Goal: Task Accomplishment & Management: Complete application form

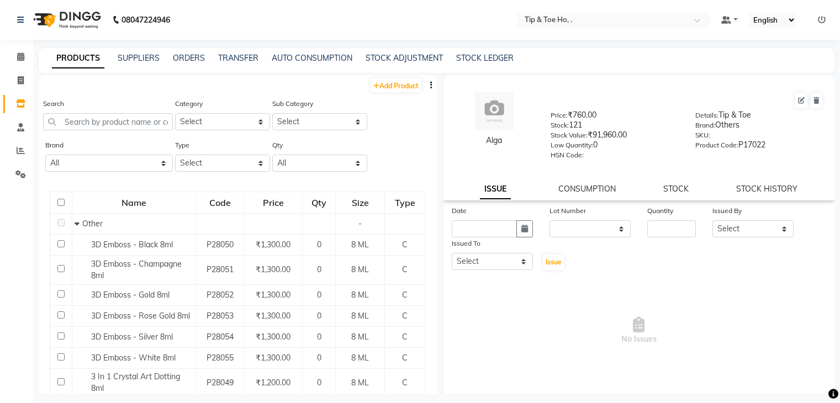
select select
click at [189, 57] on link "ORDERS" at bounding box center [189, 58] width 32 height 10
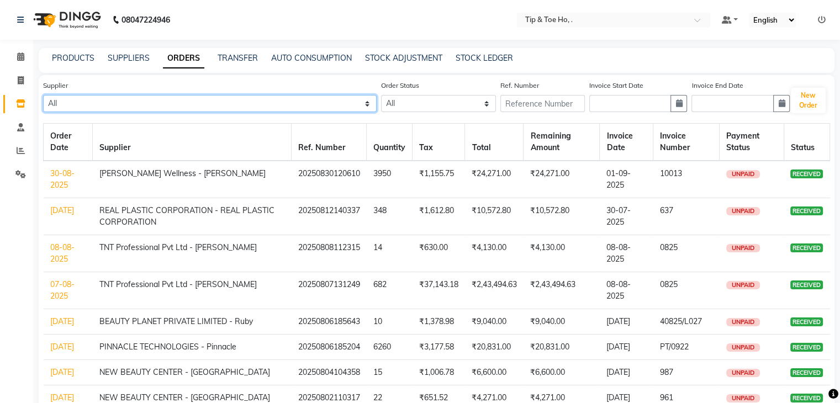
click at [189, 107] on select "All Beauty Palace - Tabbasum FASHION INDENTITY PVT LTD. - FASHION INDENTITY PVT…" at bounding box center [209, 103] width 333 height 17
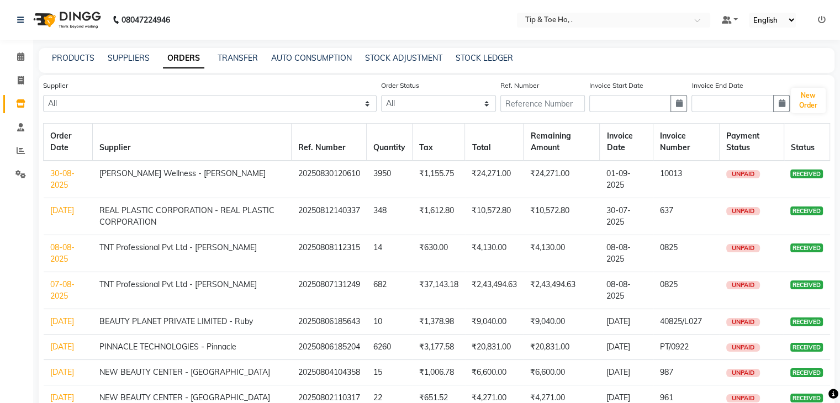
click at [334, 80] on div "Supplier All Beauty Palace - Tabbasum FASHION INDENTITY PVT LTD. - FASHION INDE…" at bounding box center [209, 96] width 333 height 33
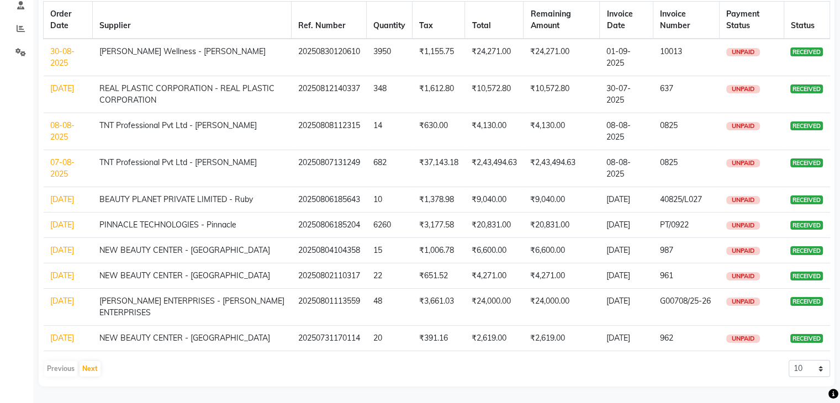
scroll to position [179, 0]
click at [805, 373] on select "10 20 50 100" at bounding box center [808, 368] width 41 height 17
select select "100"
click at [788, 360] on select "10 20 50 100" at bounding box center [808, 368] width 41 height 17
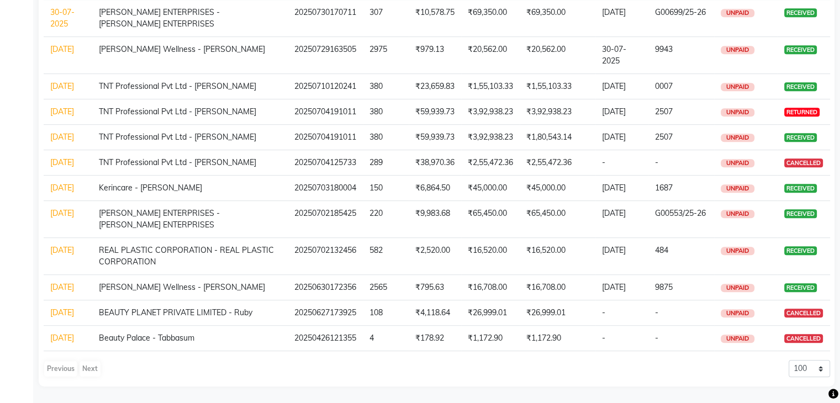
scroll to position [806, 0]
click at [806, 366] on select "10 20 50 100" at bounding box center [808, 368] width 41 height 17
click at [788, 360] on select "10 20 50 100" at bounding box center [808, 368] width 41 height 17
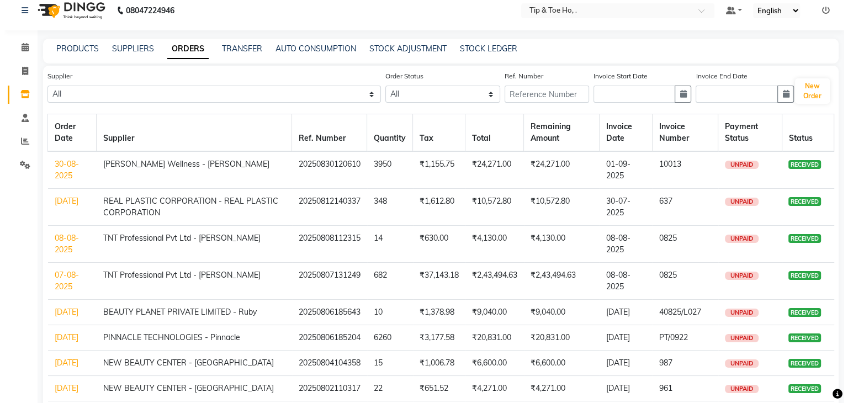
scroll to position [9, 0]
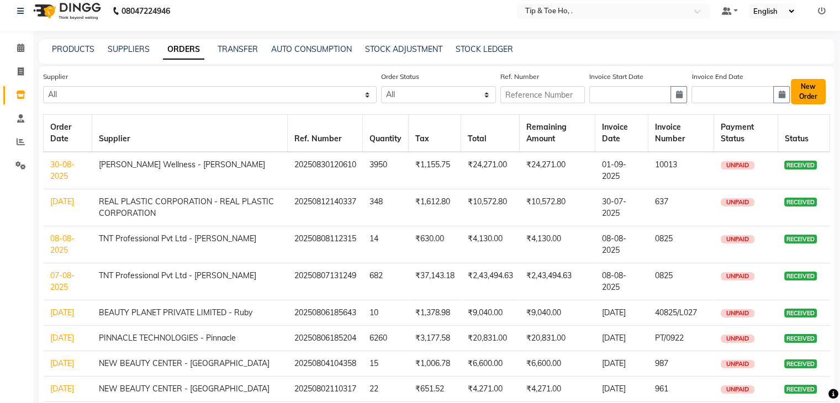
click at [810, 89] on button "New Order" at bounding box center [808, 91] width 35 height 25
select select "true"
select select "2230"
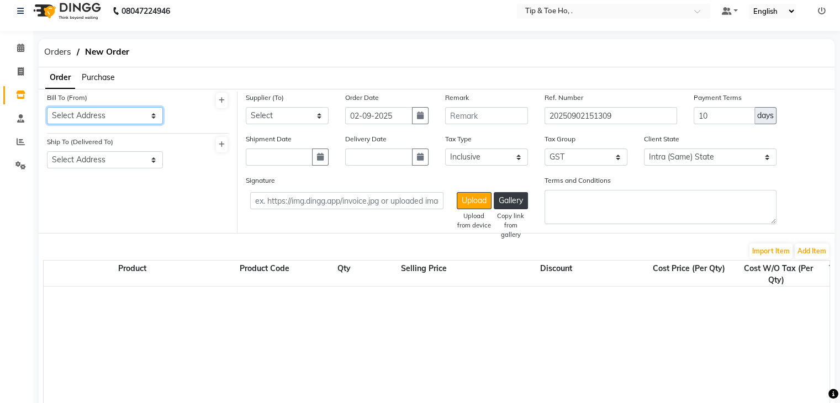
click at [108, 121] on select "Select Address tip & toe ho Grey Trendy Professionals Pvt Ltd [STREET_ADDRESS][…" at bounding box center [105, 115] width 116 height 17
select select "1429"
click at [47, 107] on select "Select Address tip & toe ho Grey Trendy Professionals Pvt Ltd [STREET_ADDRESS][…" at bounding box center [105, 115] width 116 height 17
drag, startPoint x: 101, startPoint y: 175, endPoint x: 108, endPoint y: 166, distance: 11.0
click at [108, 166] on div "Ship To (Delivered To) Select Address tip & toe ho Grey Trendy Professionals Pv…" at bounding box center [105, 156] width 133 height 41
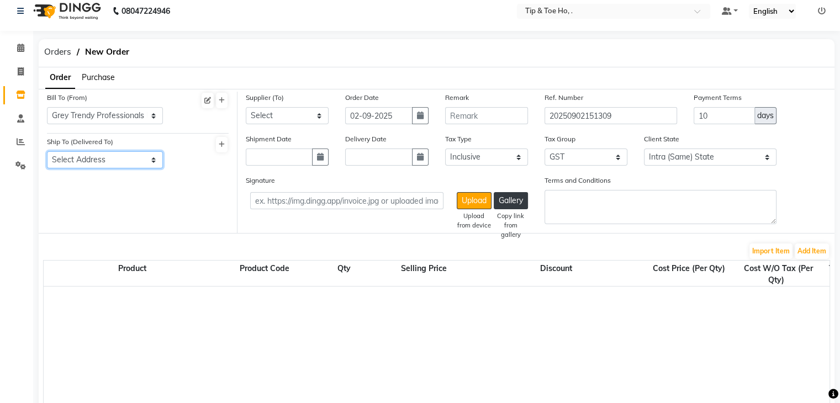
click at [118, 156] on select "Select Address tip & toe ho Grey Trendy Professionals Pvt Ltd [STREET_ADDRESS][…" at bounding box center [105, 159] width 116 height 17
click at [110, 213] on div "Bill To (From) Select Address tip & toe ho Grey Trendy Professionals Pvt Ltd [S…" at bounding box center [138, 162] width 199 height 141
click at [109, 167] on select "Select Address tip & toe ho Grey Trendy Professionals Pvt Ltd [STREET_ADDRESS][…" at bounding box center [105, 159] width 116 height 17
select select "1396"
click at [47, 151] on select "Select Address tip & toe ho Grey Trendy Professionals Pvt Ltd [STREET_ADDRESS][…" at bounding box center [105, 159] width 116 height 17
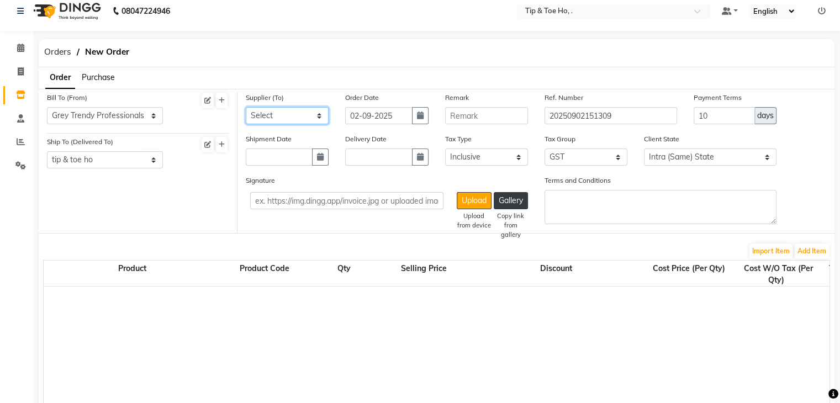
click at [267, 115] on select "Select Beauty Palace - Tabbasum FASHION INDENTITY PVT LTD. - FASHION INDENTITY …" at bounding box center [287, 115] width 83 height 17
select select "3772"
click at [246, 107] on select "Select Beauty Palace - Tabbasum FASHION INDENTITY PVT LTD. - FASHION INDENTITY …" at bounding box center [287, 115] width 83 height 17
click at [802, 249] on button "Add Item" at bounding box center [811, 250] width 34 height 15
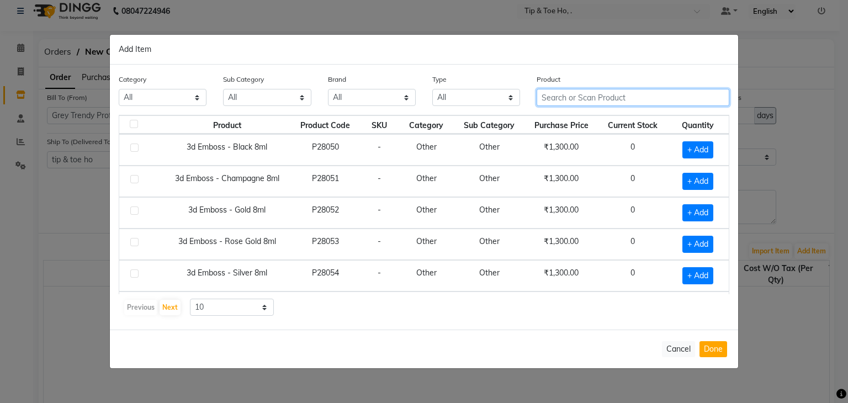
click at [552, 96] on input "text" at bounding box center [633, 97] width 193 height 17
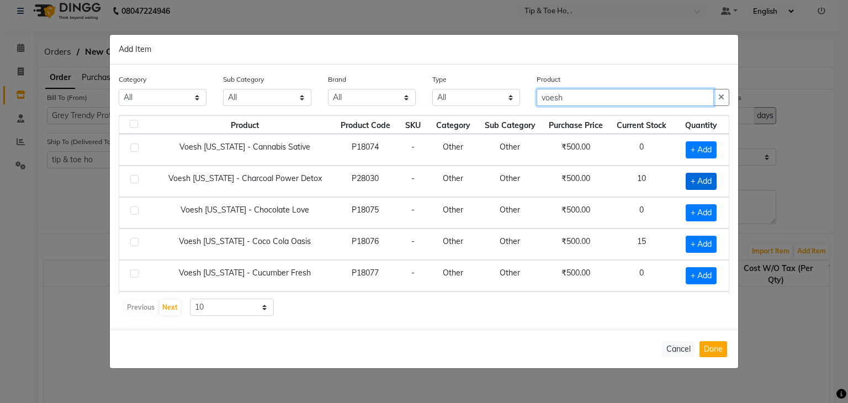
type input "voesh"
click at [698, 184] on span "+ Add" at bounding box center [701, 181] width 31 height 17
checkbox input "true"
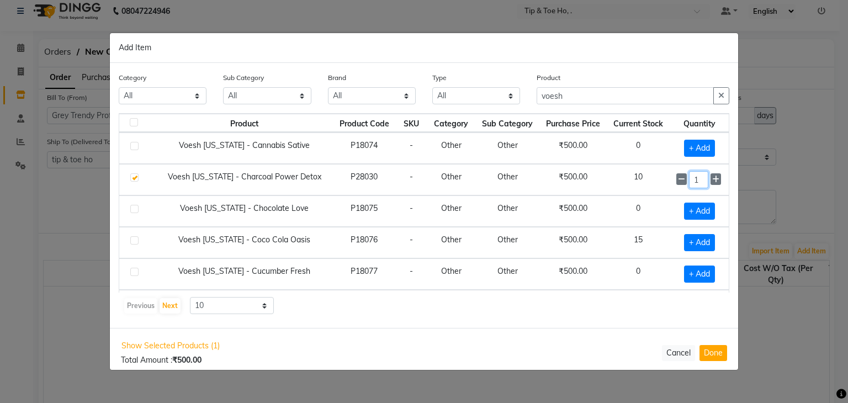
click at [698, 183] on input "1" at bounding box center [698, 179] width 19 height 17
type input "10"
click at [660, 209] on td "0" at bounding box center [638, 210] width 63 height 31
click at [690, 216] on span "+ Add" at bounding box center [699, 211] width 31 height 17
checkbox input "true"
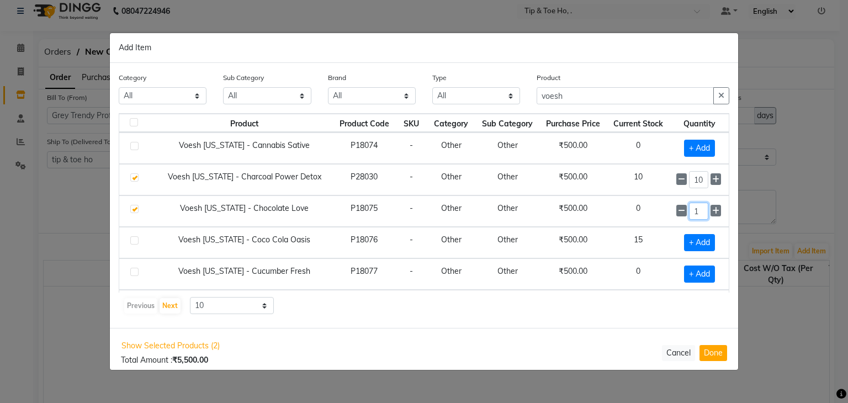
click at [692, 214] on input "1" at bounding box center [698, 211] width 19 height 17
type input "10"
click at [700, 242] on span "+ Add" at bounding box center [699, 242] width 31 height 17
checkbox input "true"
click at [700, 242] on div "1" at bounding box center [699, 242] width 46 height 17
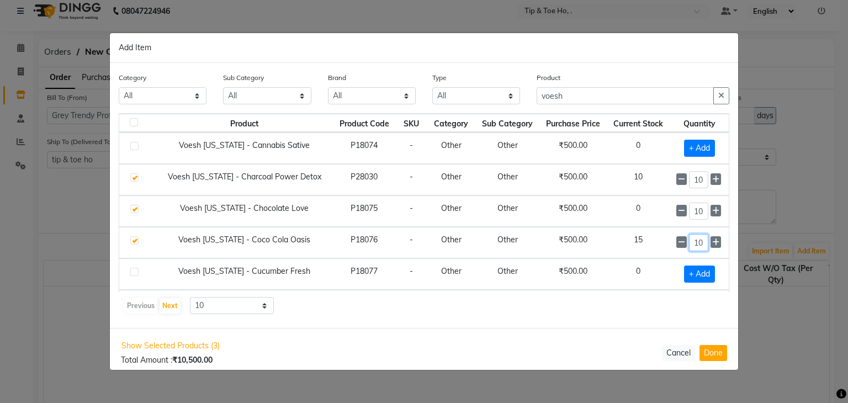
click at [697, 242] on input "10" at bounding box center [698, 242] width 19 height 17
type input "10"
click at [696, 269] on span "+ Add" at bounding box center [699, 274] width 31 height 17
checkbox input "true"
click at [696, 269] on input "1" at bounding box center [698, 274] width 19 height 17
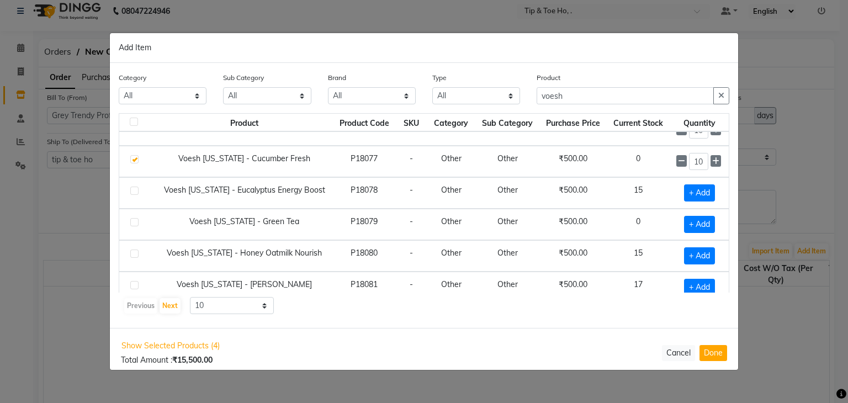
scroll to position [113, 0]
type input "10"
click at [691, 186] on span "+ Add" at bounding box center [699, 192] width 31 height 17
checkbox input "true"
click at [692, 186] on input "1" at bounding box center [698, 192] width 19 height 17
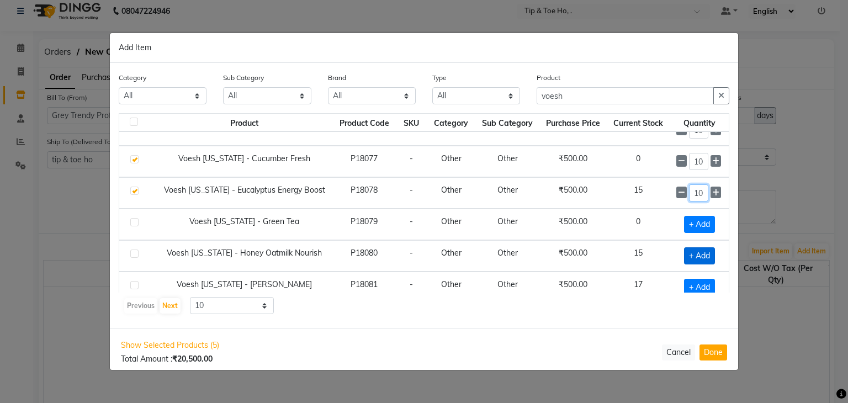
type input "10"
click at [700, 255] on span "+ Add" at bounding box center [699, 255] width 31 height 17
checkbox input "true"
click at [695, 255] on input "10" at bounding box center [698, 255] width 19 height 17
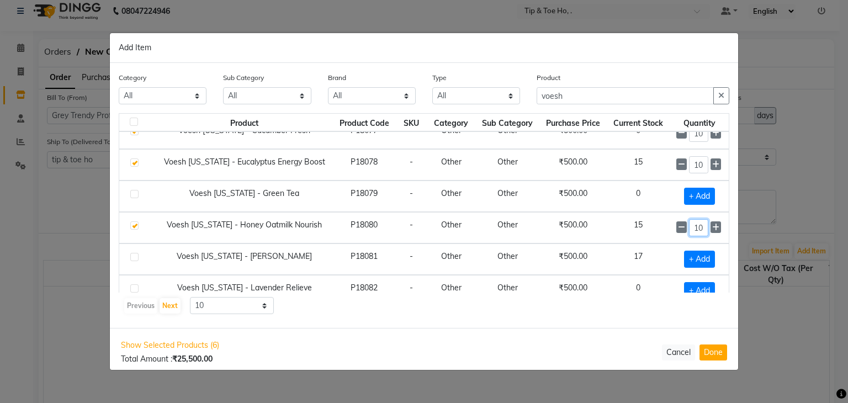
scroll to position [143, 0]
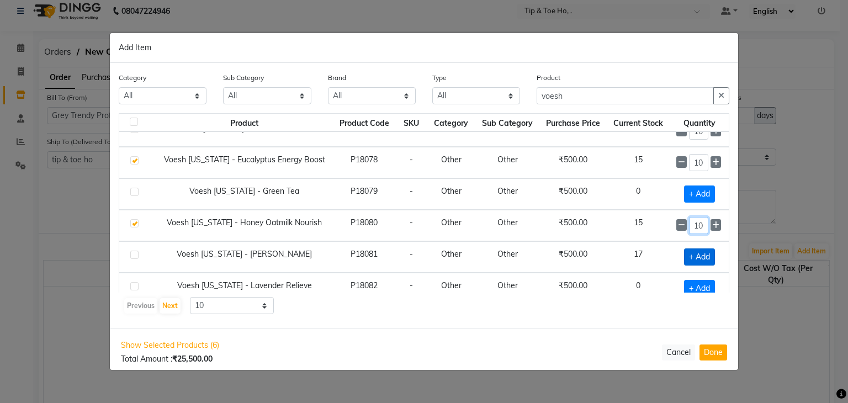
type input "10"
click at [685, 255] on span "+ Add" at bounding box center [699, 256] width 31 height 17
checkbox input "true"
click at [691, 256] on input "1" at bounding box center [698, 256] width 19 height 17
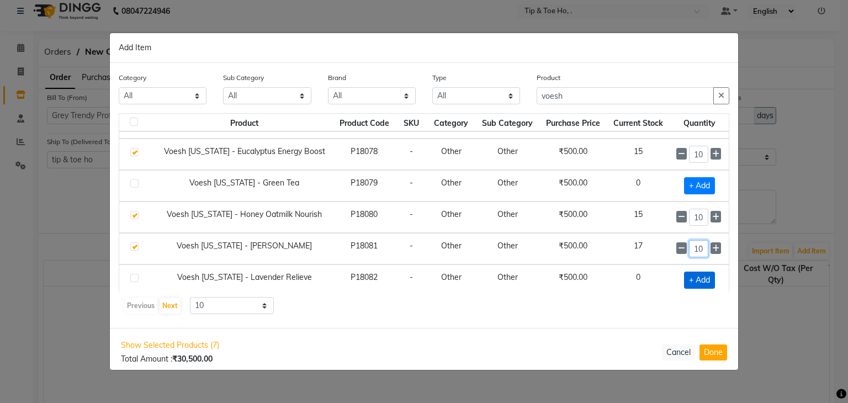
type input "10"
click at [695, 273] on span "+ Add" at bounding box center [699, 280] width 31 height 17
checkbox input "true"
click at [695, 273] on input "1" at bounding box center [698, 280] width 19 height 17
type input "10"
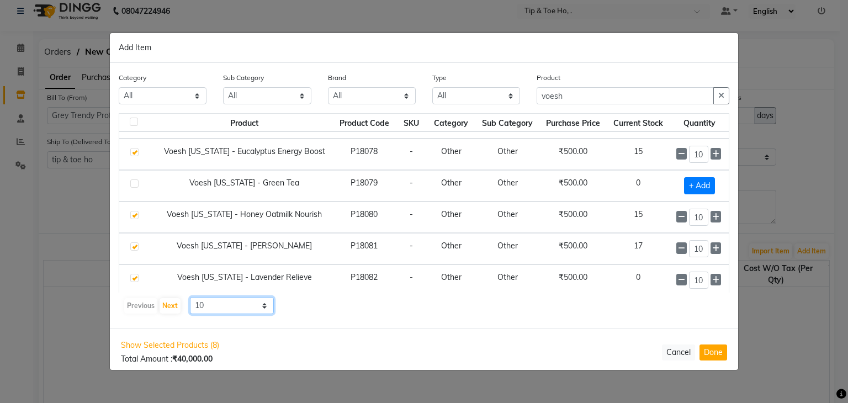
click at [255, 303] on select "10 50 100" at bounding box center [232, 305] width 84 height 17
select select "100"
click at [190, 297] on select "10 50 100" at bounding box center [232, 305] width 84 height 17
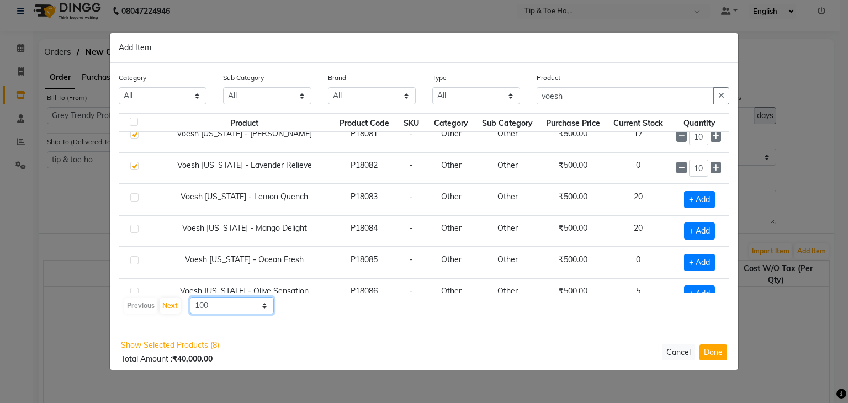
scroll to position [264, 0]
click at [687, 194] on span "+ Add" at bounding box center [699, 198] width 31 height 17
checkbox input "true"
click at [696, 195] on input "1" at bounding box center [698, 198] width 19 height 17
type input "10"
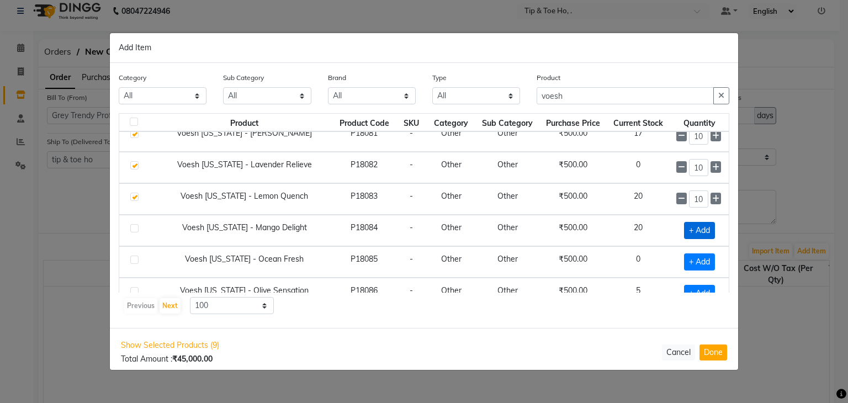
click at [693, 225] on span "+ Add" at bounding box center [699, 230] width 31 height 17
checkbox input "true"
click at [693, 225] on input "1" at bounding box center [698, 230] width 19 height 17
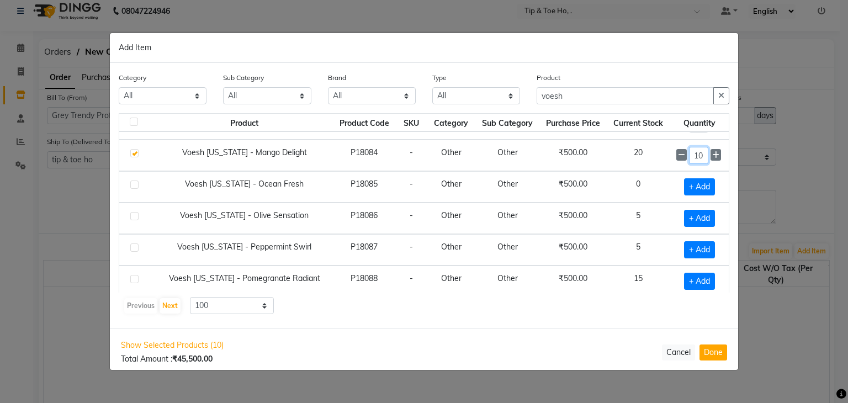
scroll to position [360, 0]
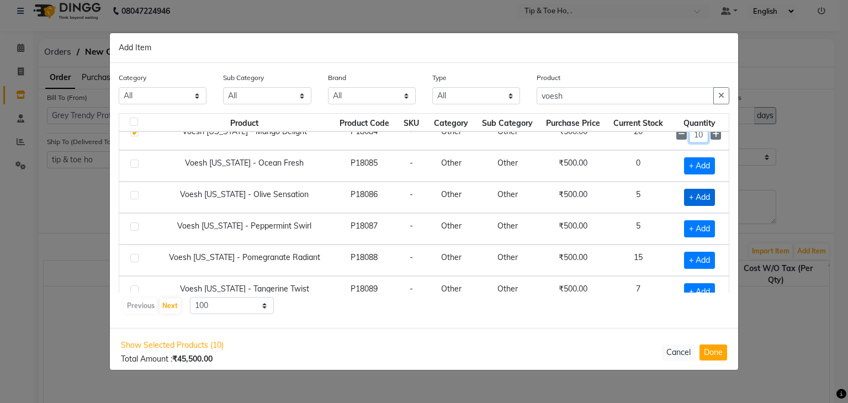
type input "10"
click at [690, 191] on span "+ Add" at bounding box center [699, 197] width 31 height 17
checkbox input "true"
click at [690, 191] on input "1" at bounding box center [698, 197] width 19 height 17
type input "10"
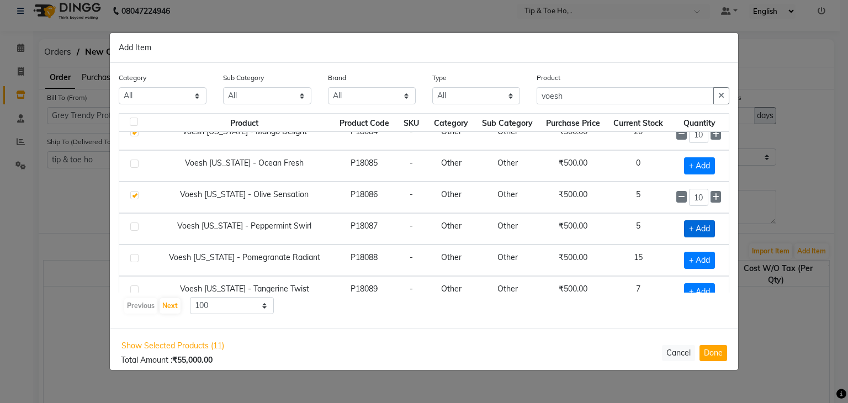
click at [693, 225] on span "+ Add" at bounding box center [699, 228] width 31 height 17
checkbox input "true"
click at [693, 225] on input "1" at bounding box center [698, 228] width 19 height 17
type input "10"
click at [690, 253] on span "+ Add" at bounding box center [699, 260] width 31 height 17
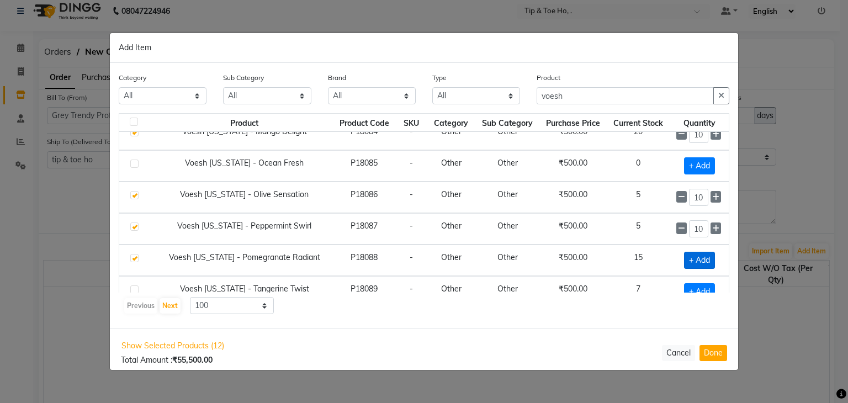
checkbox input "true"
click at [690, 253] on input "1" at bounding box center [698, 260] width 19 height 17
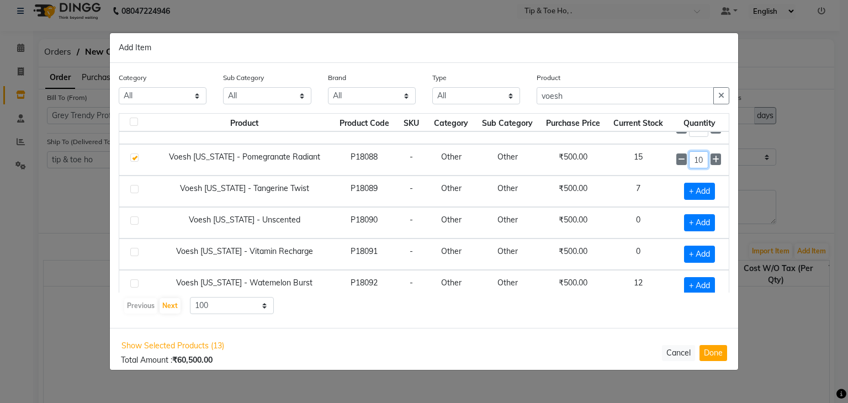
scroll to position [462, 0]
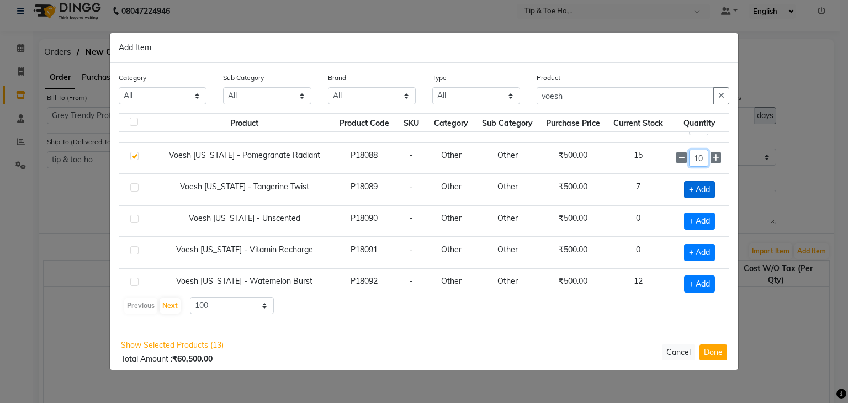
type input "10"
click at [688, 184] on span "+ Add" at bounding box center [699, 189] width 31 height 17
checkbox input "true"
click at [689, 184] on input "1" at bounding box center [698, 189] width 19 height 17
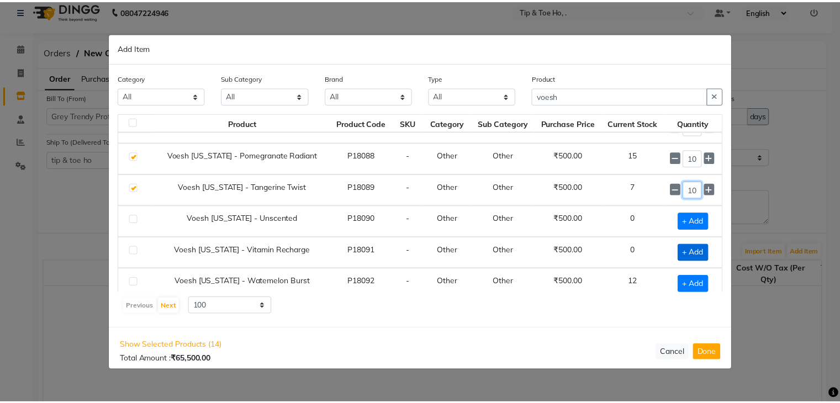
scroll to position [463, 0]
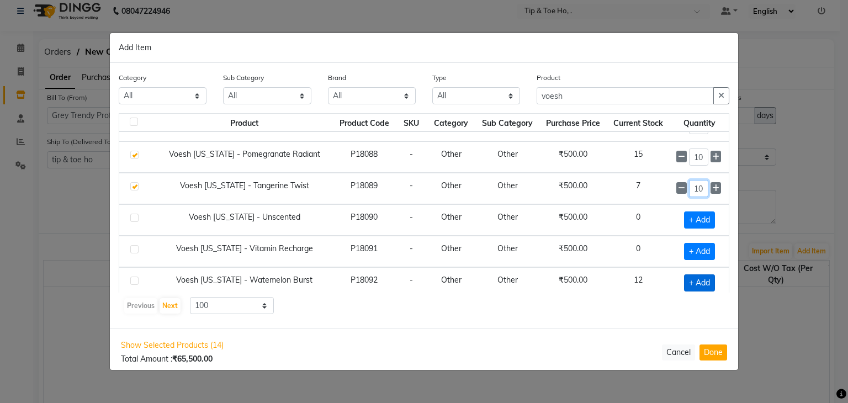
type input "10"
click at [693, 276] on span "+ Add" at bounding box center [699, 282] width 31 height 17
checkbox input "true"
click at [693, 276] on input "1" at bounding box center [698, 282] width 19 height 17
type input "10"
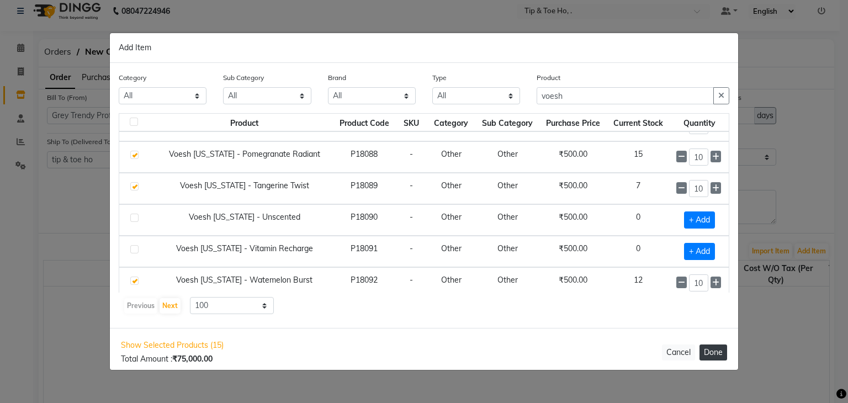
click at [712, 351] on button "Done" at bounding box center [714, 353] width 28 height 16
select select "2230"
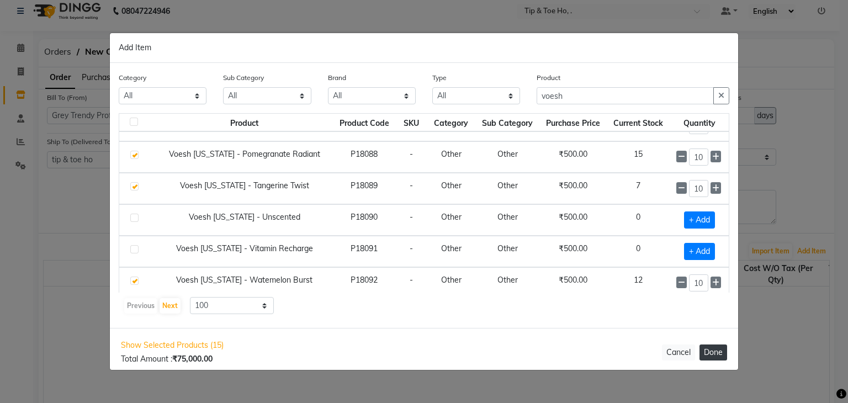
select select "2230"
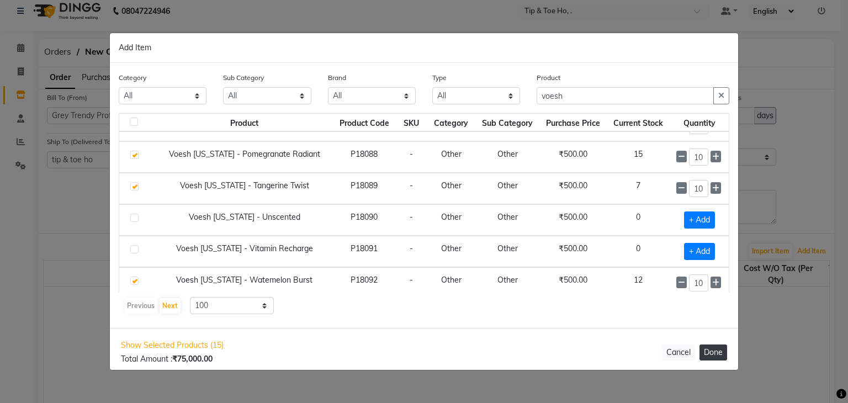
select select "2230"
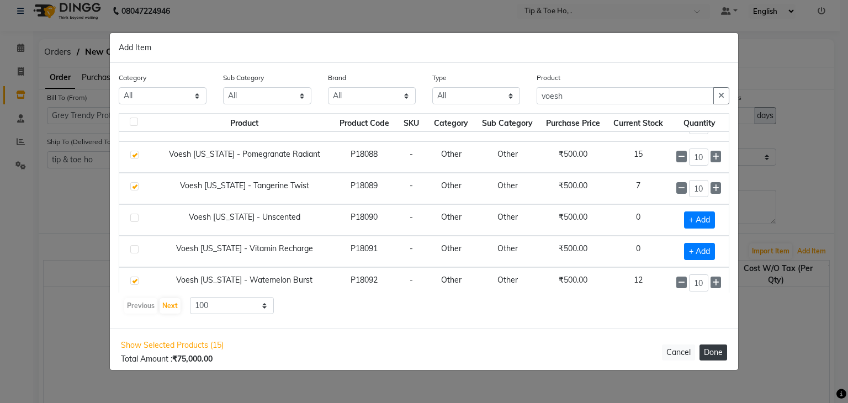
select select "2230"
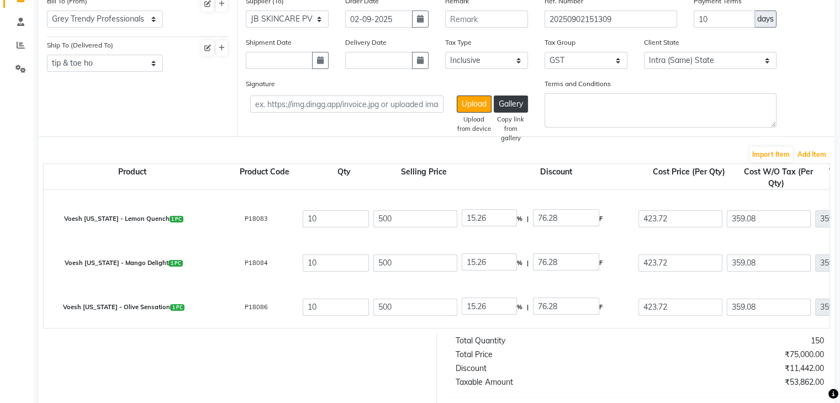
scroll to position [105, 0]
click at [492, 64] on select "Select Inclusive Exclusive" at bounding box center [486, 60] width 83 height 17
select select "false"
click at [445, 53] on select "Select Inclusive Exclusive" at bounding box center [486, 60] width 83 height 17
type input "423.72"
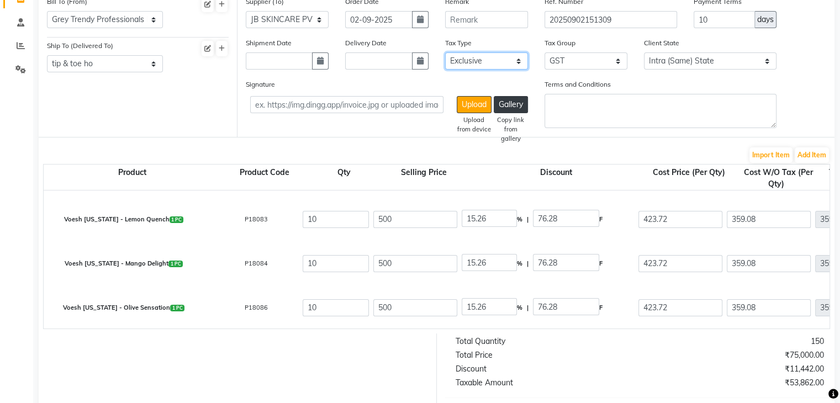
type input "4237.2"
type input "762.7"
type input "4999.9"
type input "423.72"
type input "4237.2"
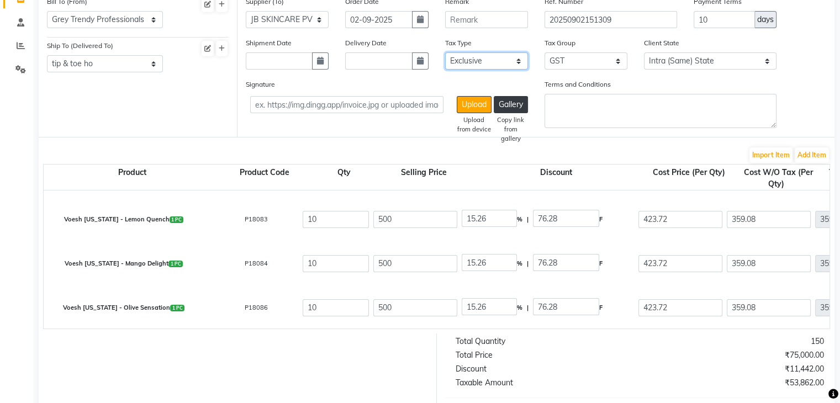
type input "762.7"
type input "4999.9"
type input "423.72"
type input "4237.2"
type input "762.7"
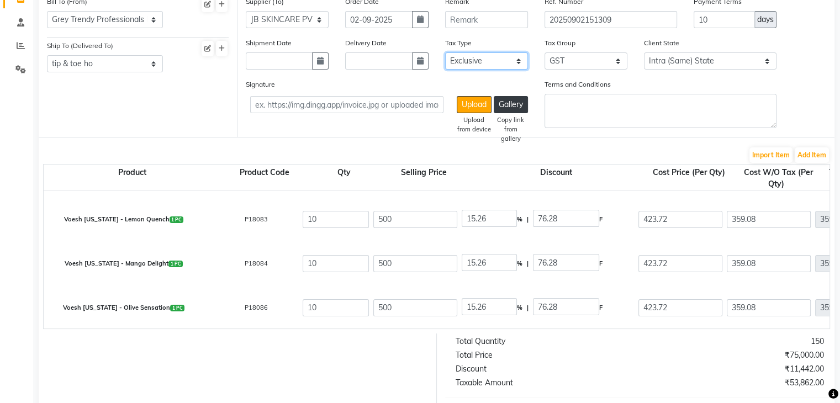
type input "4999.9"
type input "423.72"
type input "4237.2"
type input "762.7"
type input "4999.9"
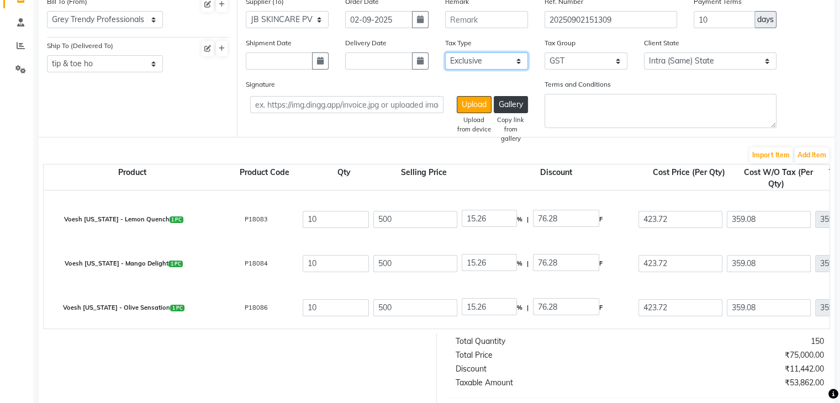
type input "423.72"
type input "4237.2"
type input "762.7"
type input "4999.9"
type input "423.72"
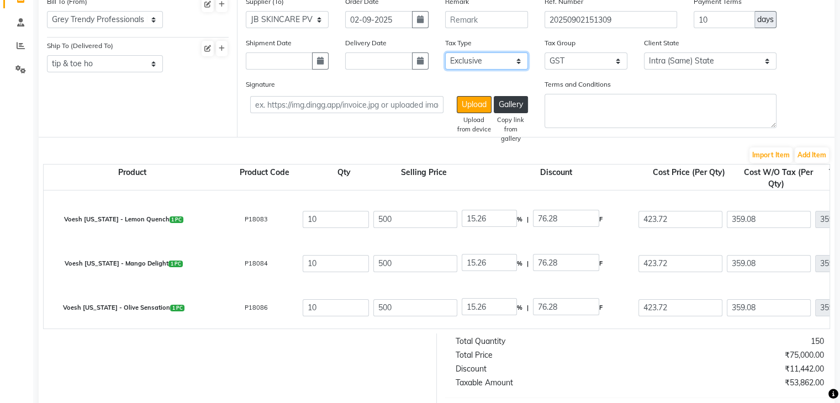
type input "4237.2"
type input "762.7"
type input "4999.9"
type input "423.72"
type input "4237.2"
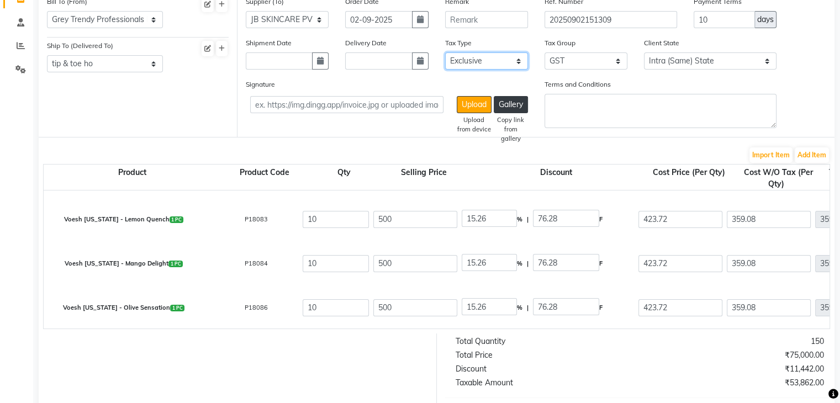
type input "762.7"
type input "4999.9"
type input "423.72"
type input "4237.2"
type input "762.7"
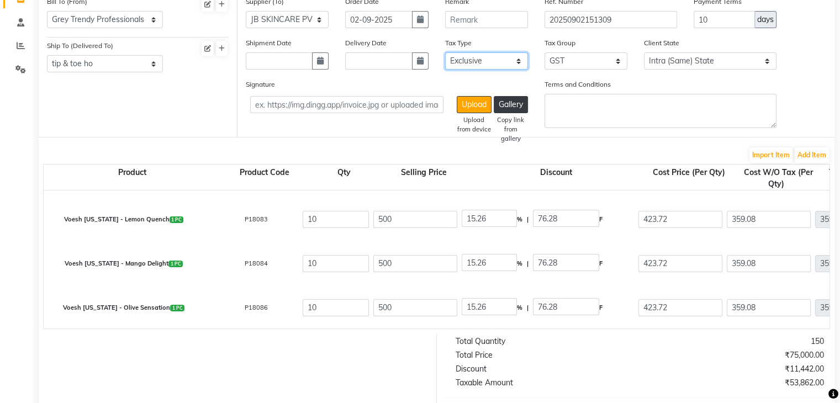
type input "4999.9"
type input "423.72"
type input "4237.2"
type input "762.7"
type input "4999.9"
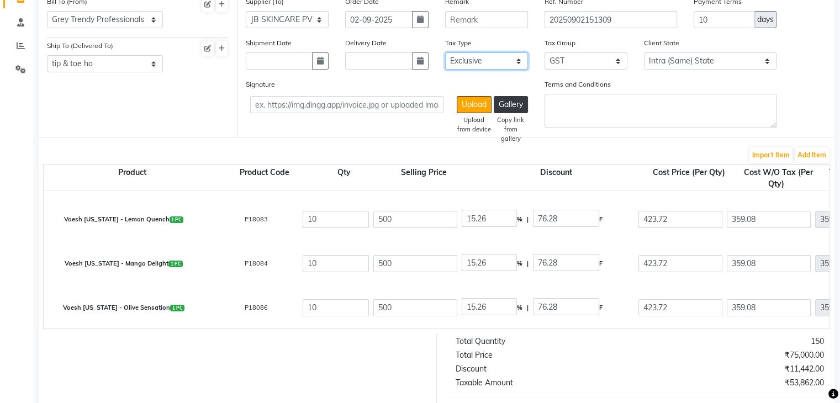
type input "423.72"
type input "4237.2"
type input "762.7"
type input "4999.9"
type input "423.72"
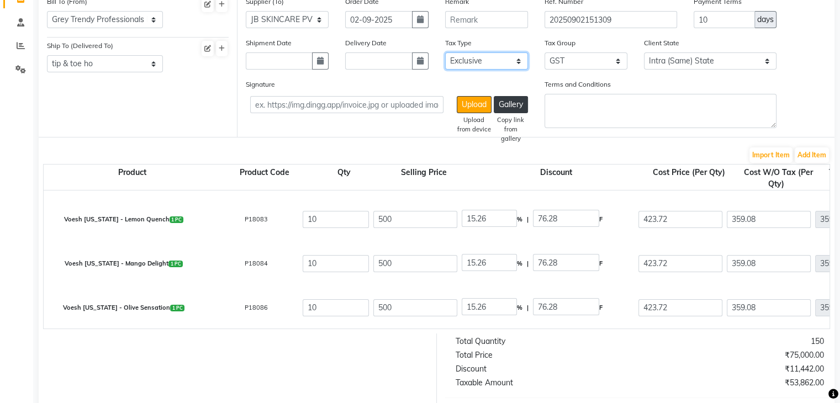
type input "4237.2"
type input "762.7"
type input "4999.9"
type input "423.72"
type input "4237.2"
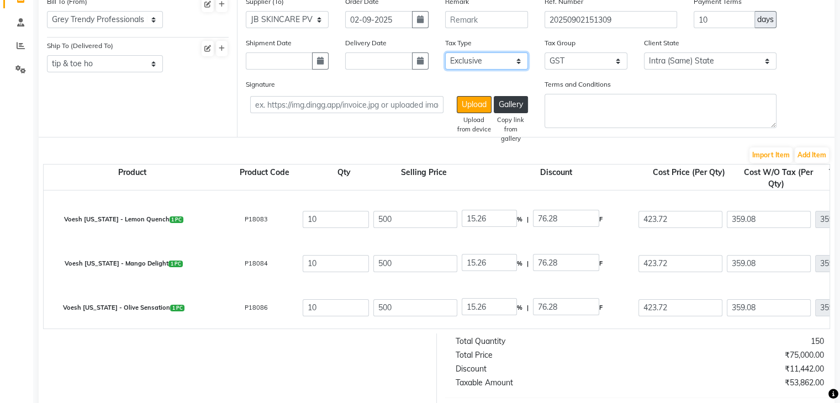
type input "762.7"
type input "4999.9"
type input "423.72"
type input "4237.2"
type input "762.7"
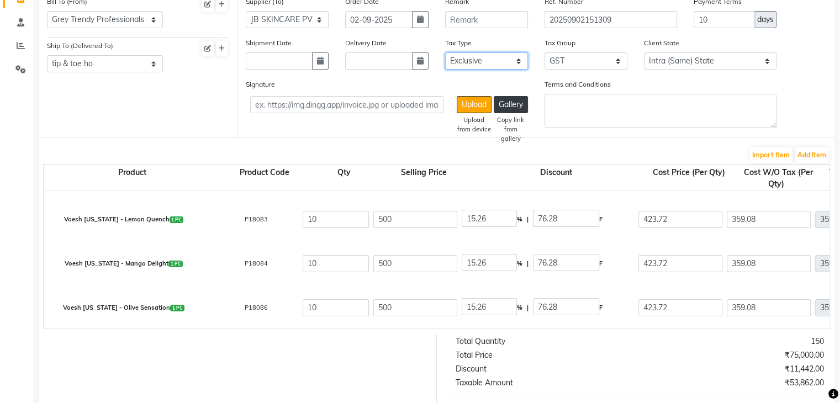
type input "4999.9"
type input "423.72"
type input "4237.2"
type input "762.7"
type input "4999.9"
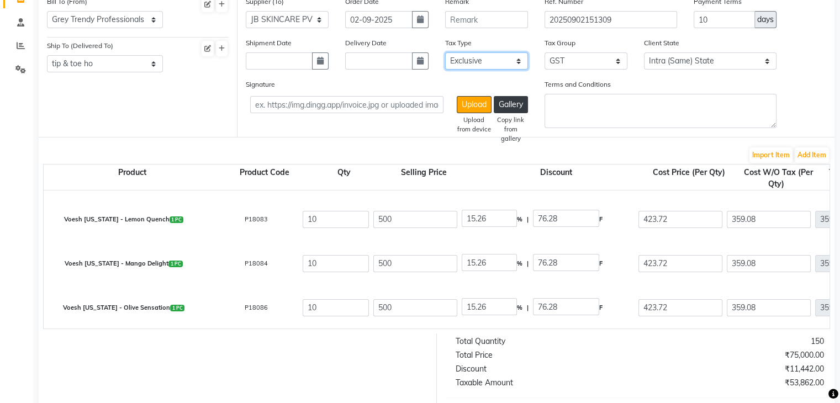
type input "423.72"
type input "4237.2"
type input "762.7"
type input "4999.9"
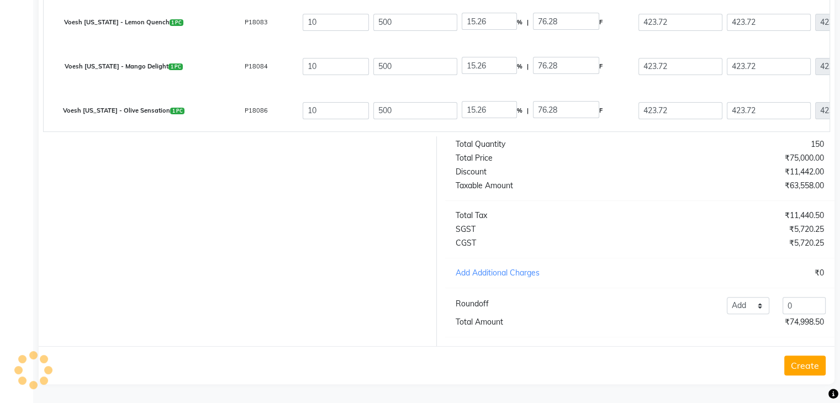
click at [541, 333] on div "Total Quantity 150 Total Price ₹75,000.00 Discount ₹11,442.00 Taxable Amount ₹6…" at bounding box center [640, 241] width 406 height 210
click at [806, 301] on input "0" at bounding box center [803, 305] width 43 height 17
click at [810, 305] on input "0.50" at bounding box center [803, 305] width 43 height 17
type input "0"
type input "1.50"
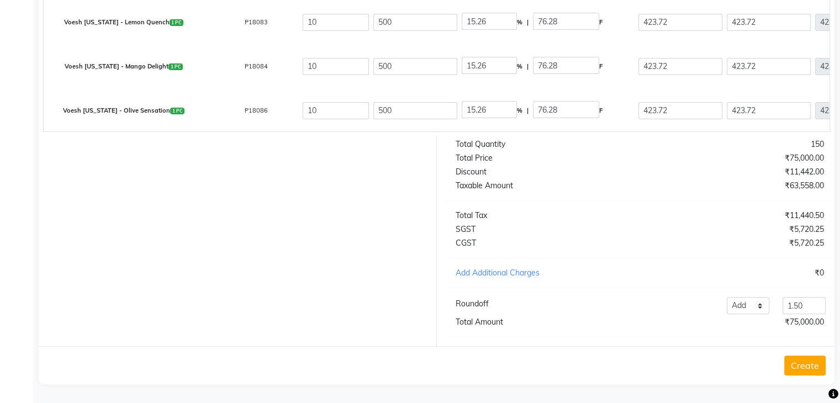
click at [721, 202] on div "Total Quantity 150 Total Price ₹75,000.00 Discount ₹11,442.00 Taxable Amount ₹6…" at bounding box center [640, 241] width 406 height 210
click at [804, 365] on button "Create" at bounding box center [804, 366] width 41 height 20
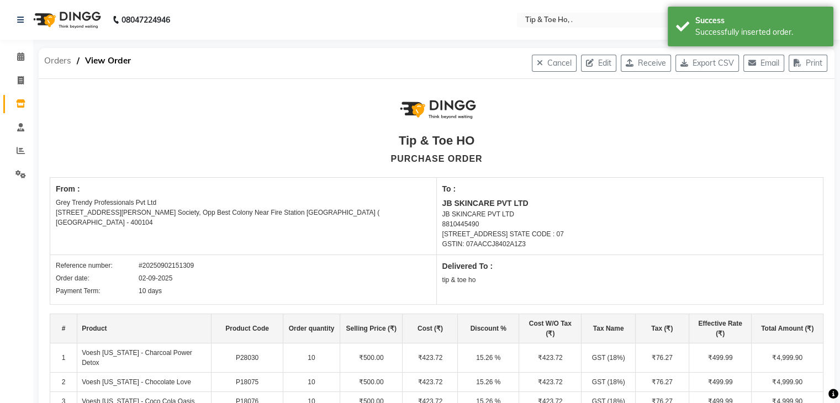
click at [59, 61] on span "Orders" at bounding box center [58, 61] width 38 height 20
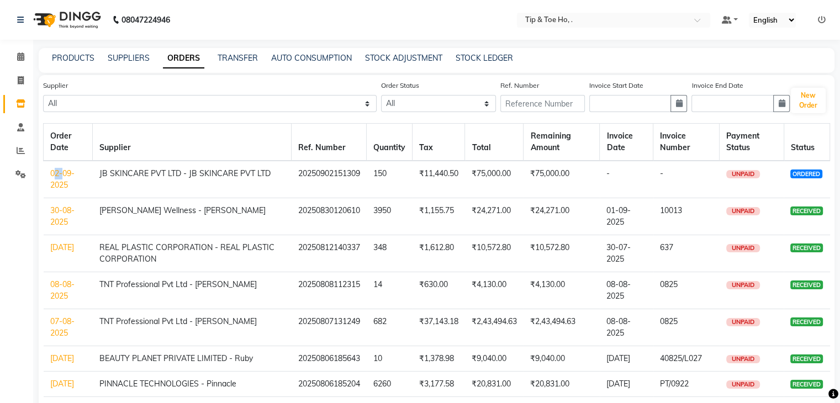
drag, startPoint x: 47, startPoint y: 174, endPoint x: 57, endPoint y: 177, distance: 10.5
click at [57, 177] on td "02-09-2025" at bounding box center [68, 180] width 49 height 38
click at [57, 177] on link "02-09-2025" at bounding box center [62, 179] width 24 height 22
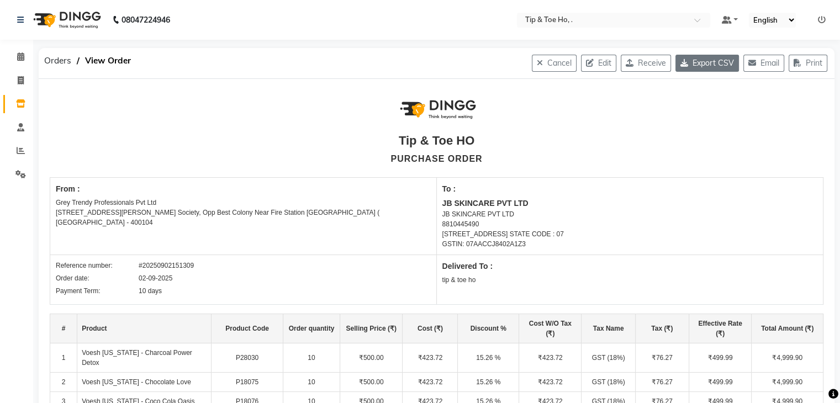
click at [709, 67] on button "Export CSV" at bounding box center [706, 63] width 63 height 17
click at [56, 62] on span "Orders" at bounding box center [58, 61] width 38 height 20
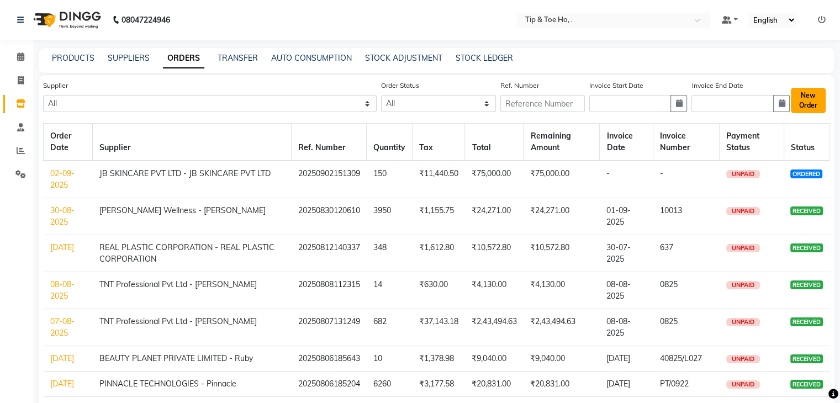
click at [819, 94] on button "New Order" at bounding box center [808, 100] width 35 height 25
select select "true"
select select "2230"
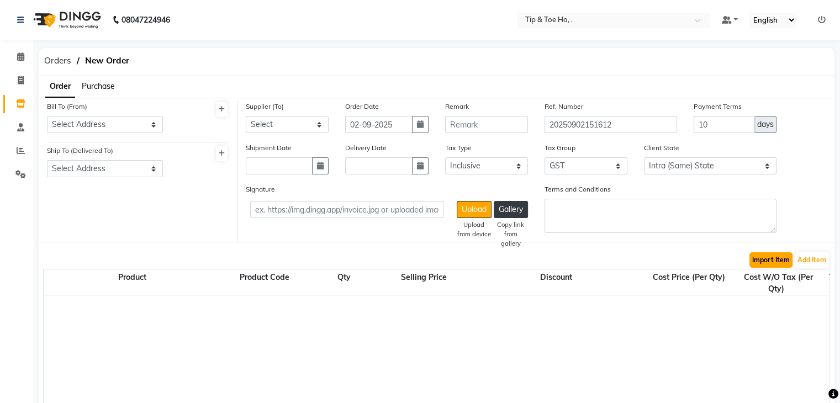
click at [774, 262] on button "Import Item" at bounding box center [770, 259] width 43 height 15
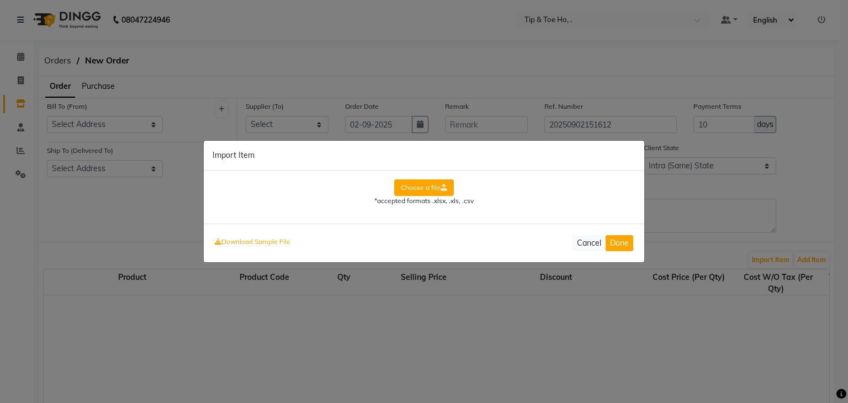
click at [439, 188] on label "Choose a file" at bounding box center [424, 187] width 60 height 17
click at [0, 0] on input "Choose a file" at bounding box center [0, 0] width 0 height 0
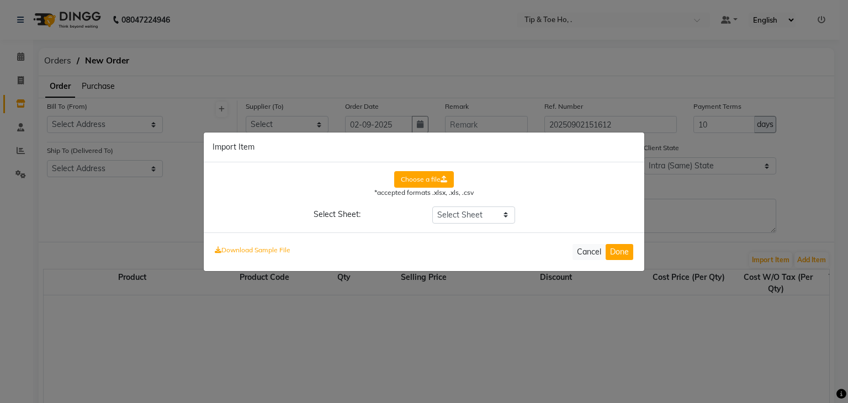
click at [162, 40] on ngb-modal-window "Import Item Choose a file *accepted formats .xlsx, .xls, .csv Select Sheet: Sel…" at bounding box center [424, 201] width 848 height 403
click at [485, 209] on select "Select Sheet Sheet1" at bounding box center [473, 214] width 83 height 17
select select "Sheet1"
click at [432, 206] on select "Select Sheet Sheet1" at bounding box center [473, 214] width 83 height 17
select select "Selling Price"
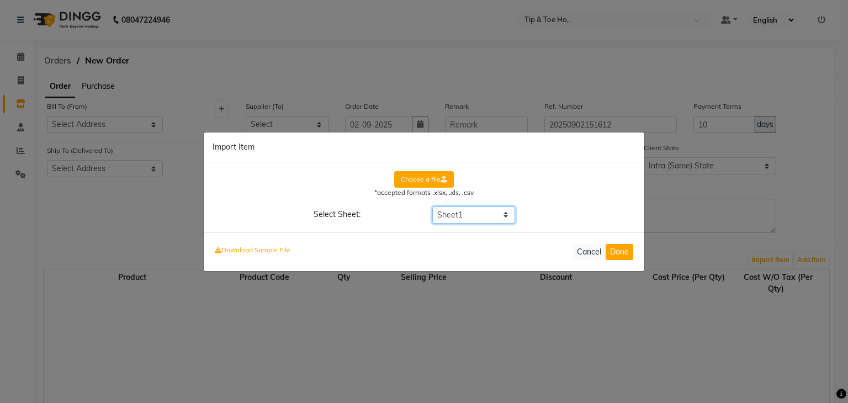
select select "Cost"
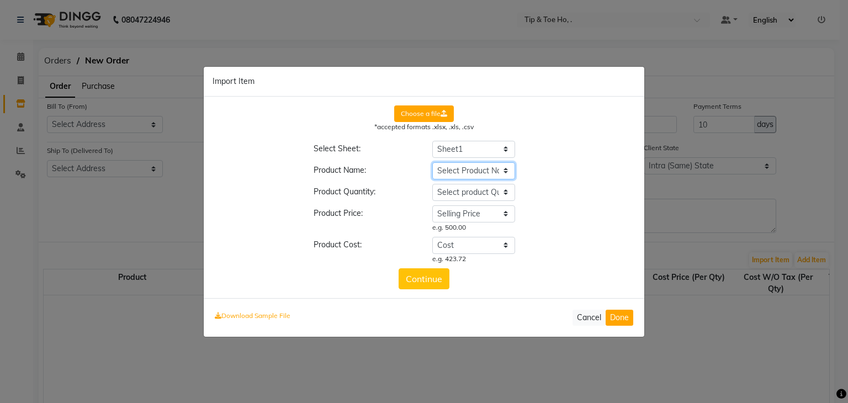
select select "Product"
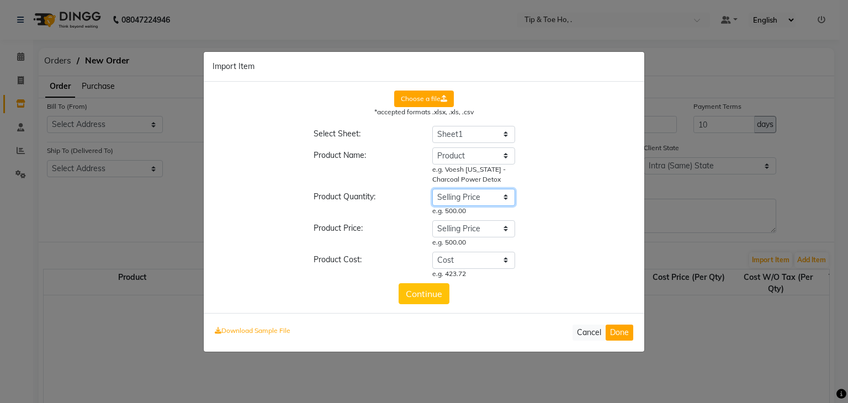
select select "Quantity"
click at [621, 330] on button "Done" at bounding box center [620, 333] width 28 height 16
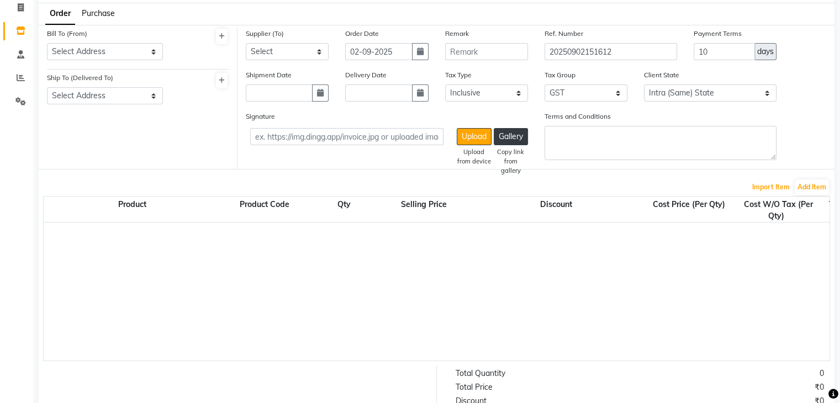
scroll to position [78, 0]
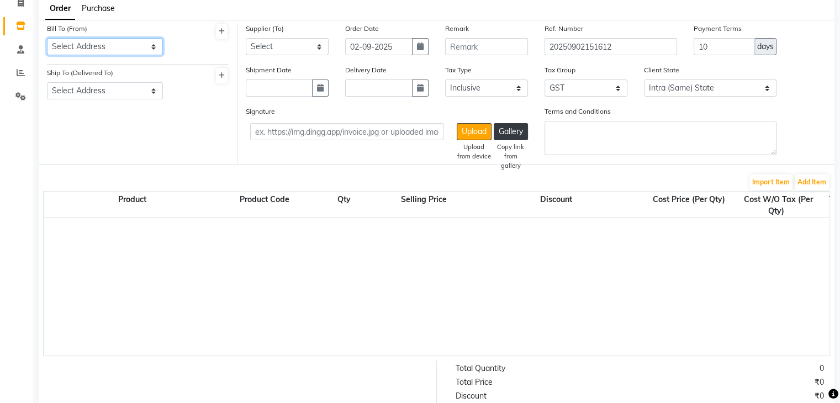
click at [110, 43] on select "Select Address tip & toe ho Grey Trendy Professionals Pvt Ltd [STREET_ADDRESS][…" at bounding box center [105, 46] width 116 height 17
select select "1429"
click at [47, 38] on select "Select Address tip & toe ho Grey Trendy Professionals Pvt Ltd [STREET_ADDRESS][…" at bounding box center [105, 46] width 116 height 17
click at [115, 97] on select "Select Address tip & toe ho Grey Trendy Professionals Pvt Ltd [STREET_ADDRESS][…" at bounding box center [105, 90] width 116 height 17
select select "1396"
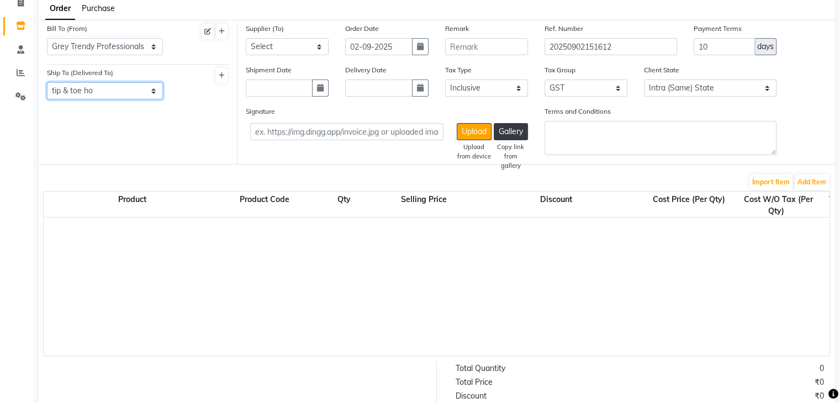
click at [47, 83] on select "Select Address tip & toe ho Grey Trendy Professionals Pvt Ltd [STREET_ADDRESS][…" at bounding box center [105, 90] width 116 height 17
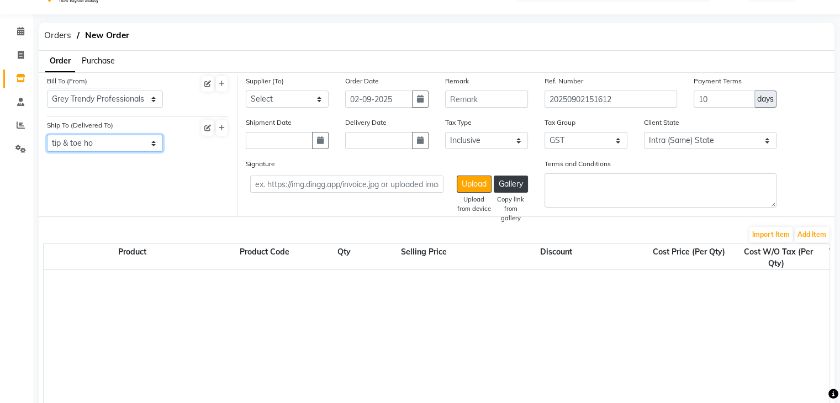
scroll to position [24, 0]
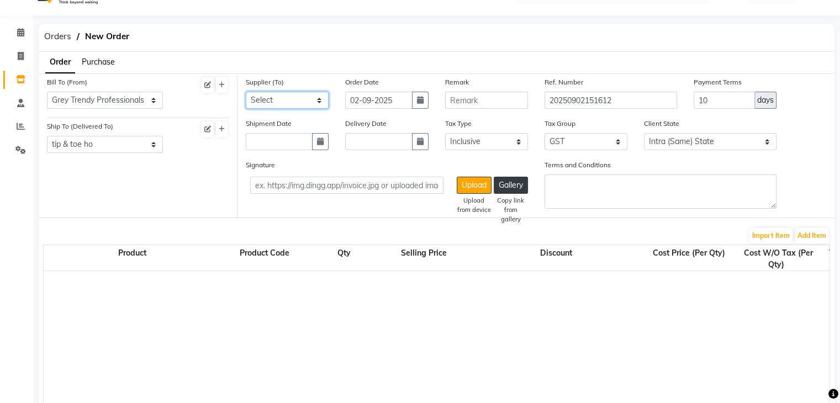
click at [273, 96] on select "Select Beauty Palace - Tabbasum FASHION INDENTITY PVT LTD. - FASHION INDENTITY …" at bounding box center [287, 100] width 83 height 17
select select "3772"
click at [246, 92] on select "Select Beauty Palace - Tabbasum FASHION INDENTITY PVT LTD. - FASHION INDENTITY …" at bounding box center [287, 100] width 83 height 17
click at [767, 236] on button "Import Item" at bounding box center [770, 235] width 43 height 15
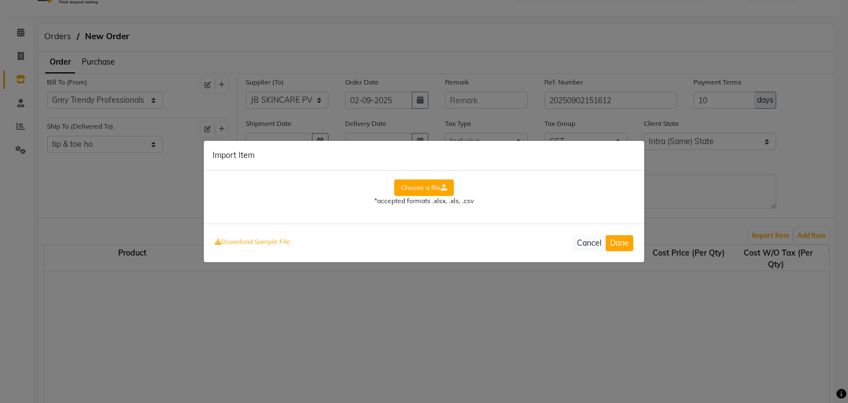
click at [428, 179] on label "Choose a file" at bounding box center [424, 187] width 60 height 17
click at [0, 0] on input "Choose a file" at bounding box center [0, 0] width 0 height 0
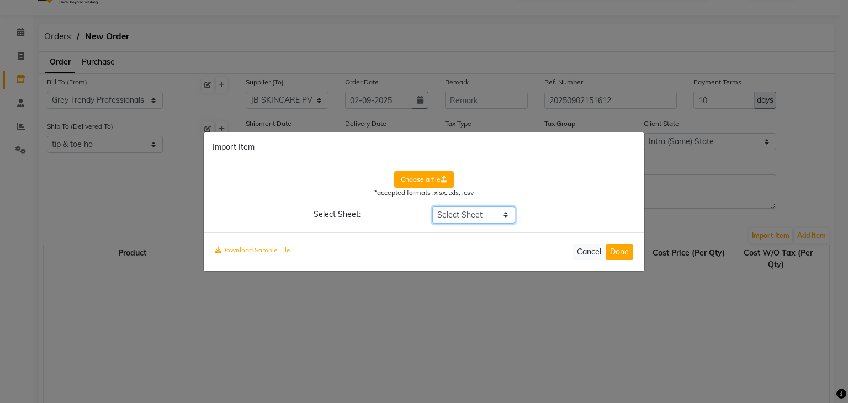
click at [484, 215] on select "Select Sheet Sheet1" at bounding box center [473, 214] width 83 height 17
select select "Sheet1"
click at [432, 206] on select "Select Sheet Sheet1" at bounding box center [473, 214] width 83 height 17
select select "Selling Price"
select select "Cost"
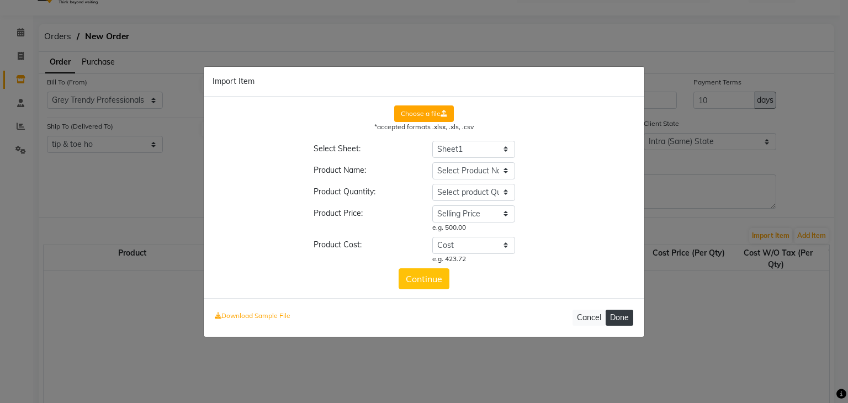
click at [620, 318] on button "Done" at bounding box center [620, 318] width 28 height 16
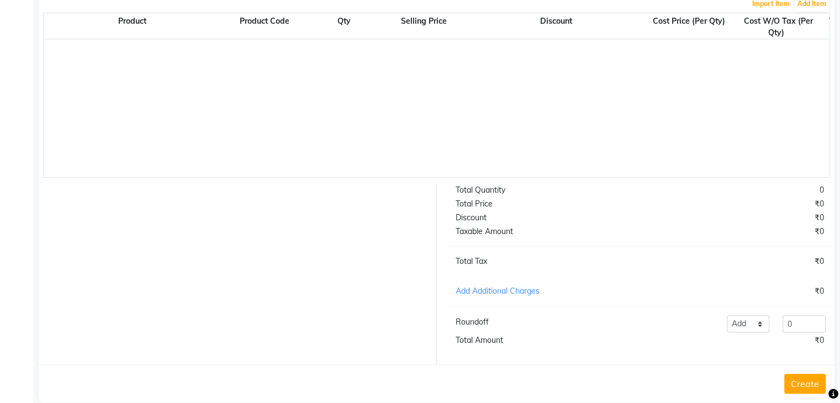
scroll to position [0, 0]
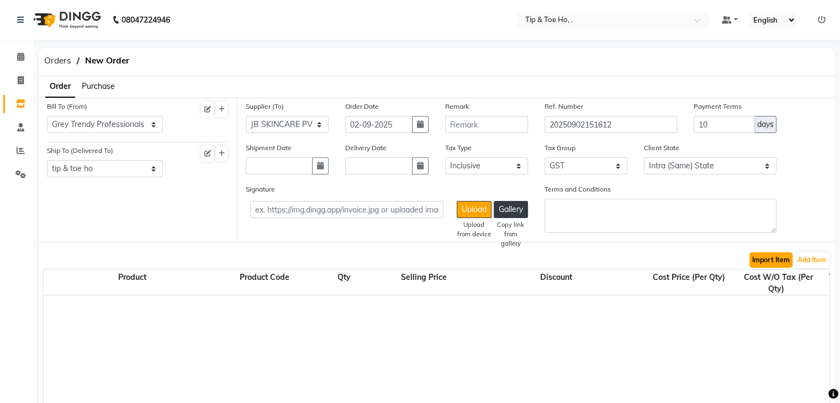
click at [770, 261] on button "Import Item" at bounding box center [770, 259] width 43 height 15
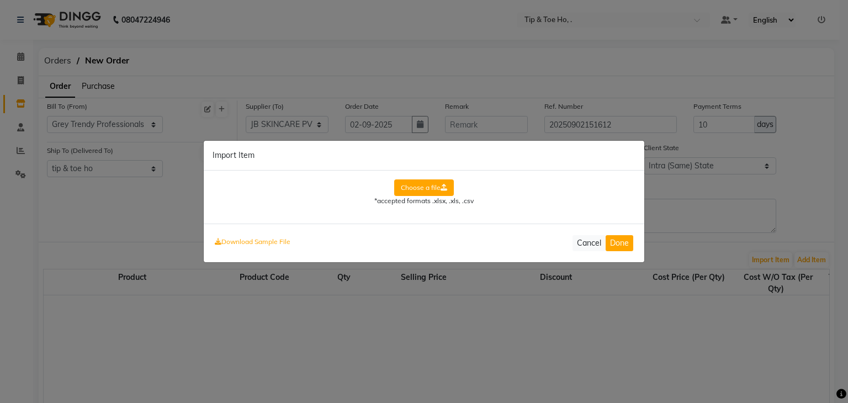
click at [425, 189] on label "Choose a file" at bounding box center [424, 187] width 60 height 17
click at [0, 0] on input "Choose a file" at bounding box center [0, 0] width 0 height 0
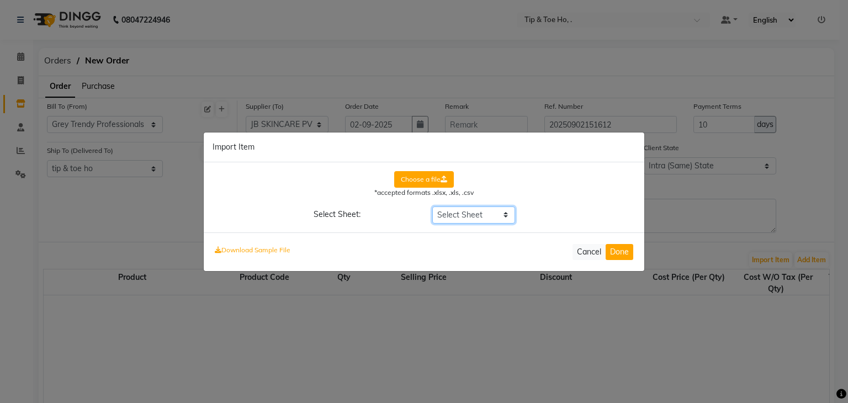
click at [464, 216] on select "Select Sheet Sheet1" at bounding box center [473, 214] width 83 height 17
select select "Sheet1"
click at [432, 206] on select "Select Sheet Sheet1" at bounding box center [473, 214] width 83 height 17
select select "Selling Price"
select select "Cost"
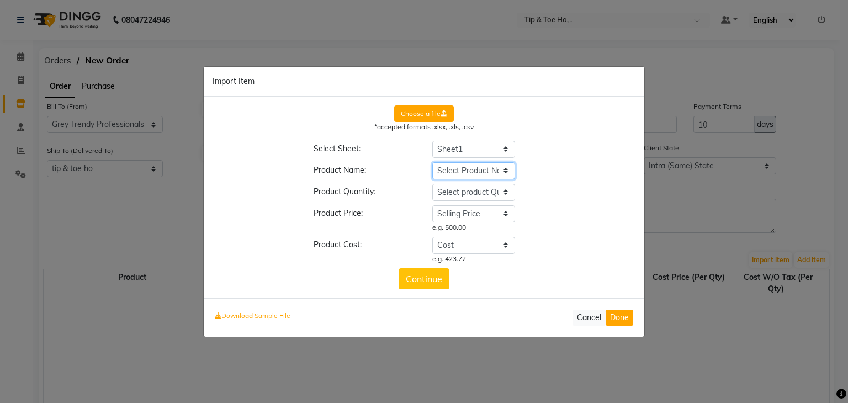
click at [470, 168] on select "Select Product Name Product Selling Price Quantity Discount % Cost Tax Name Tax…" at bounding box center [473, 170] width 83 height 17
select select "Product"
click at [432, 162] on select "Select Product Name Product Selling Price Quantity Discount % Cost Tax Name Tax…" at bounding box center [473, 170] width 83 height 17
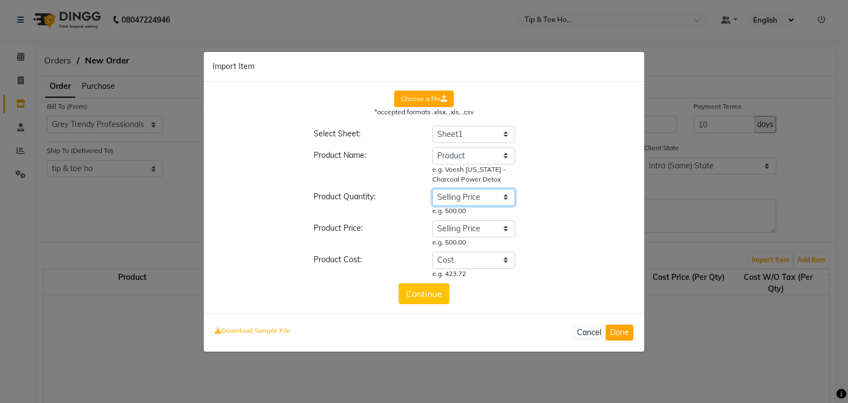
select select "Quantity"
click at [411, 292] on button "Continue" at bounding box center [424, 293] width 51 height 21
click at [618, 327] on button "Done" at bounding box center [620, 333] width 28 height 16
select select "2230"
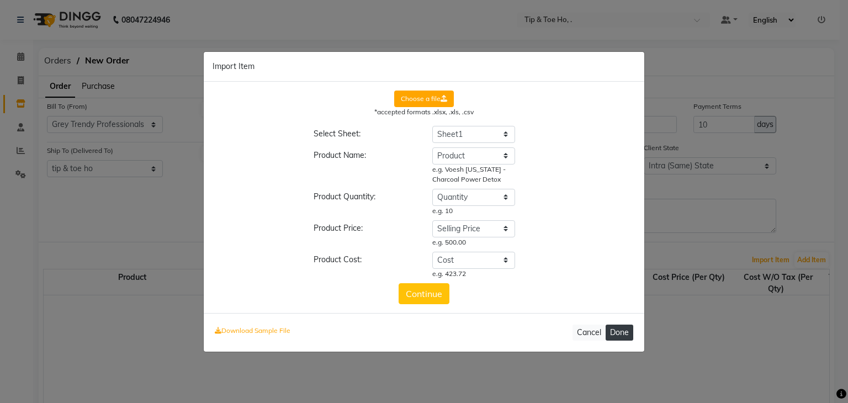
select select "2230"
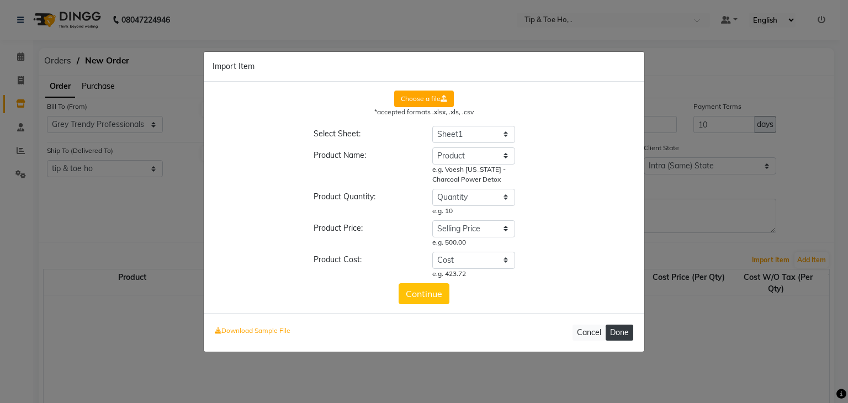
select select "2230"
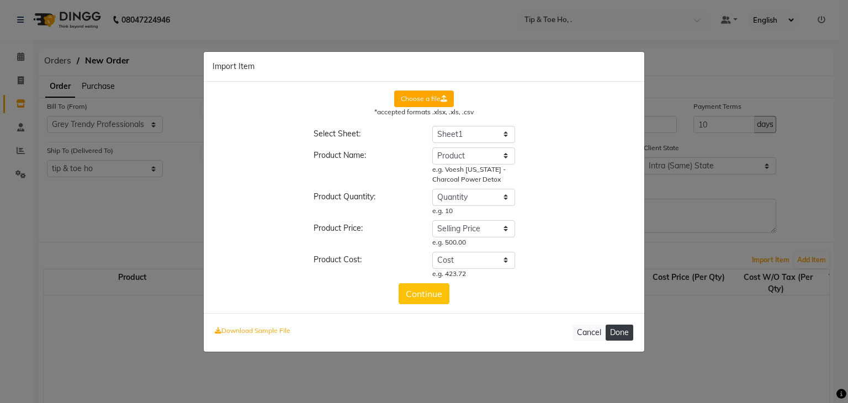
select select "2230"
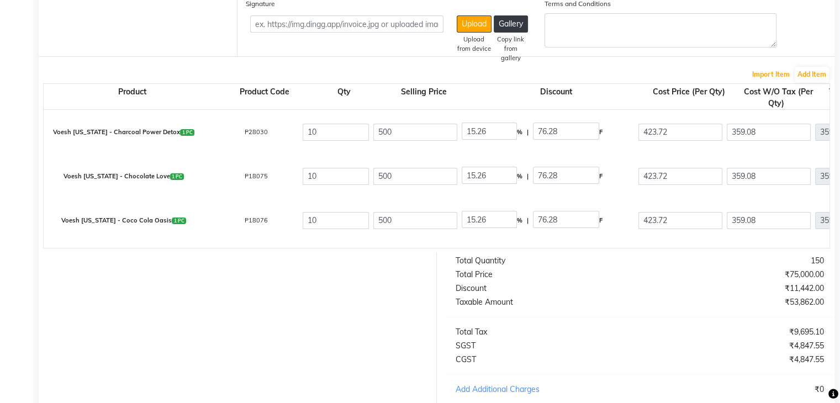
scroll to position [186, 0]
click at [478, 133] on input "15.26" at bounding box center [489, 130] width 55 height 17
type input "100"
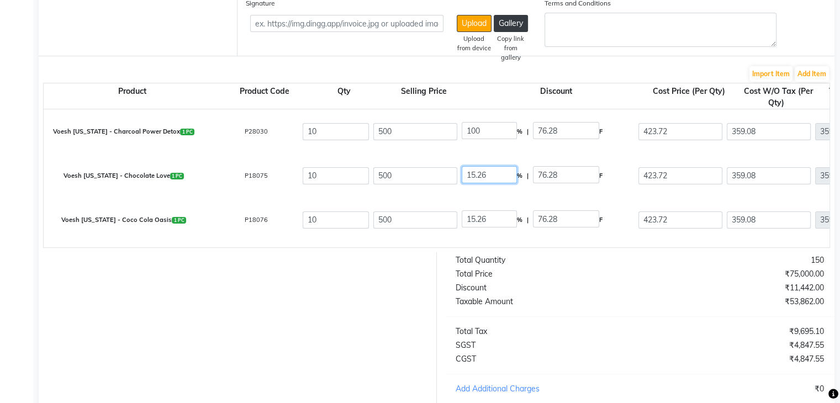
type input "500"
type input "0"
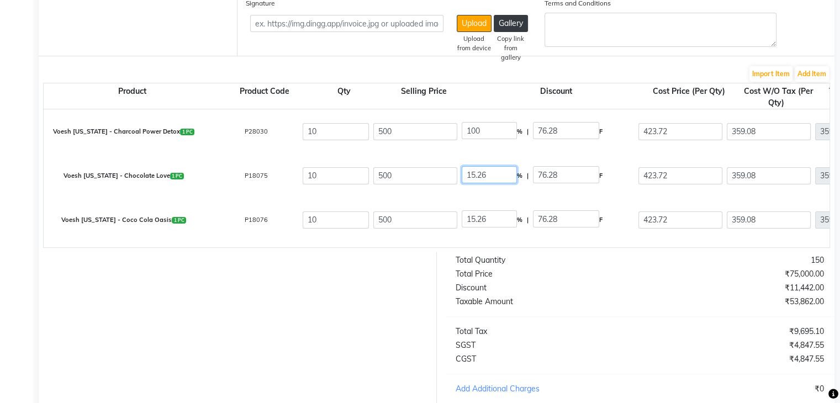
type input "0"
click at [479, 176] on input "15.26" at bounding box center [489, 174] width 55 height 17
type input "100"
type input "500"
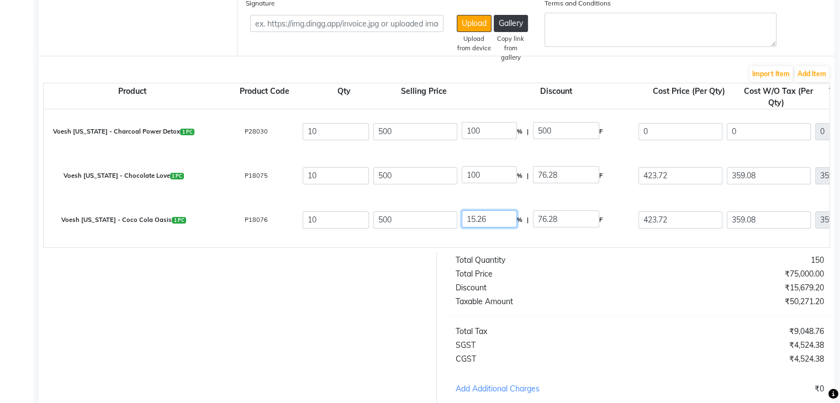
type input "0"
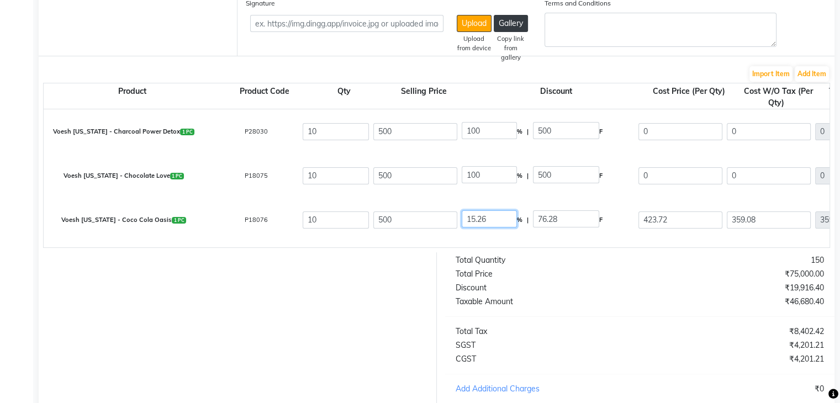
click at [478, 221] on input "15.26" at bounding box center [489, 218] width 55 height 17
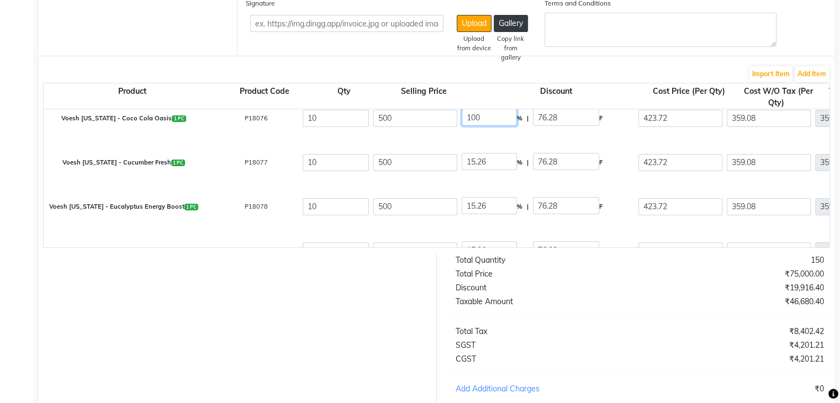
scroll to position [103, 0]
type input "100"
type input "500"
type input "0"
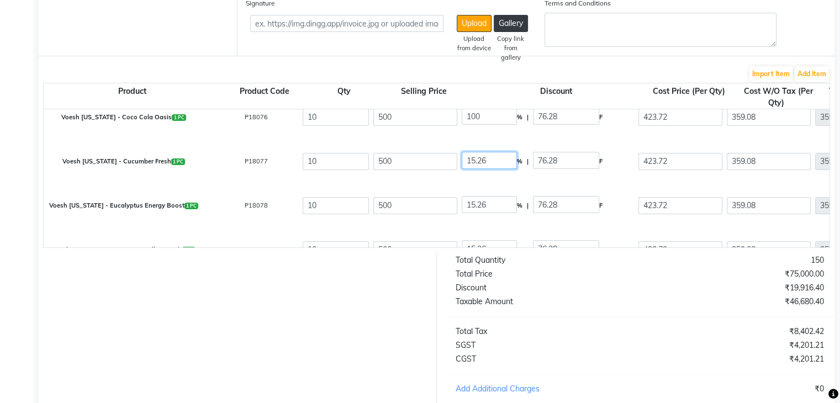
type input "0"
click at [480, 163] on input "15.26" at bounding box center [489, 160] width 55 height 17
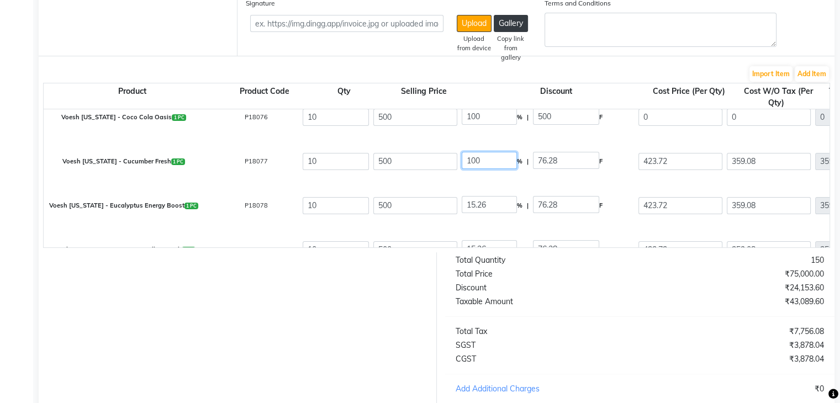
type input "100"
type input "500"
type input "0"
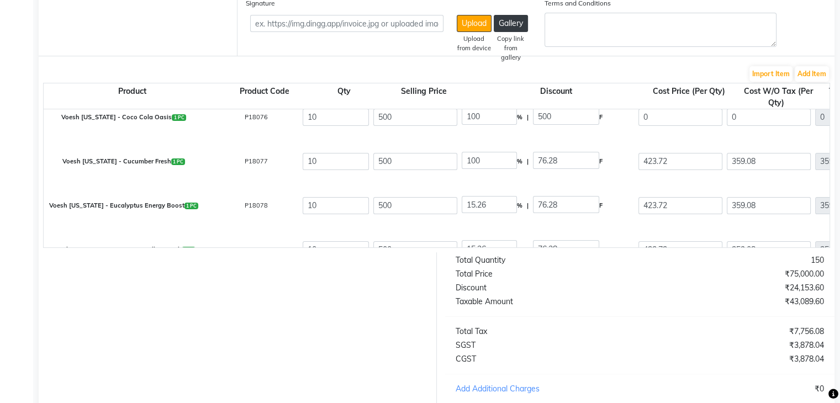
type input "0"
click at [472, 195] on div "15.26 % | 76.28 F" at bounding box center [547, 205] width 177 height 23
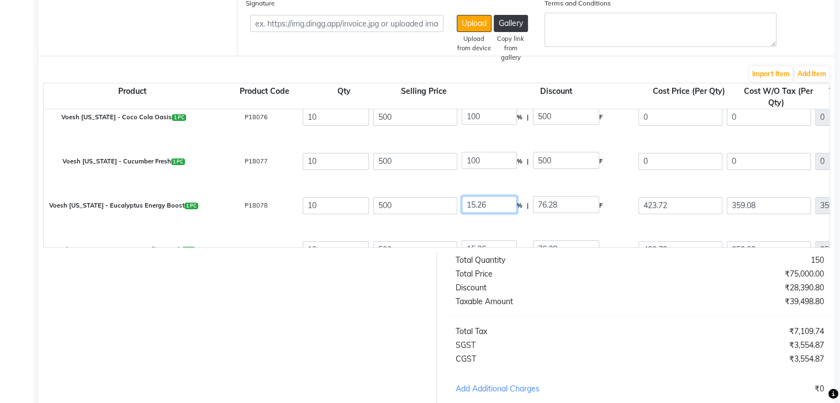
click at [475, 202] on input "15.26" at bounding box center [489, 204] width 55 height 17
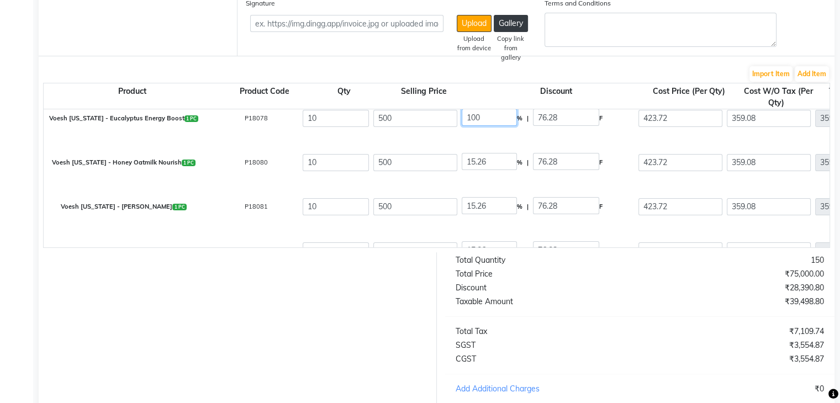
scroll to position [193, 0]
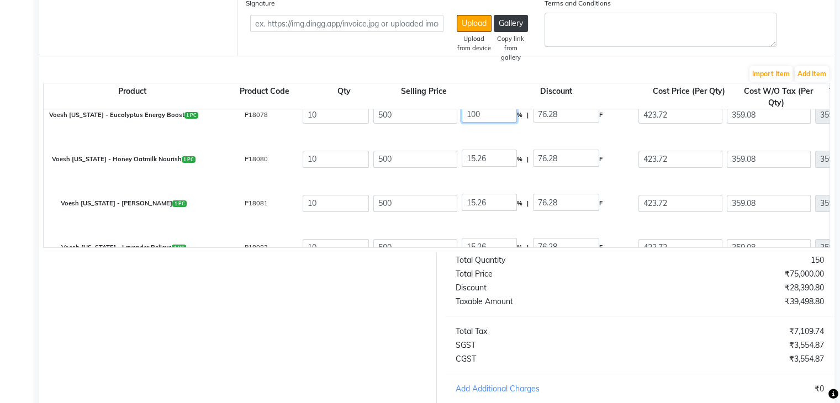
type input "100"
type input "500"
type input "0"
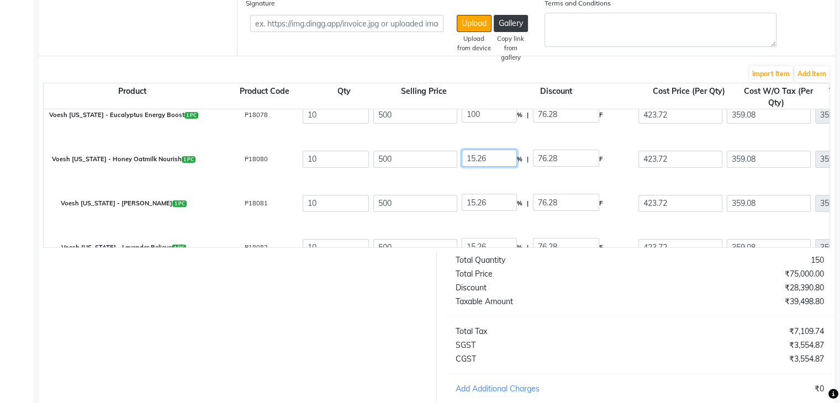
type input "0"
click at [470, 153] on input "15.26" at bounding box center [489, 158] width 55 height 17
type input "100"
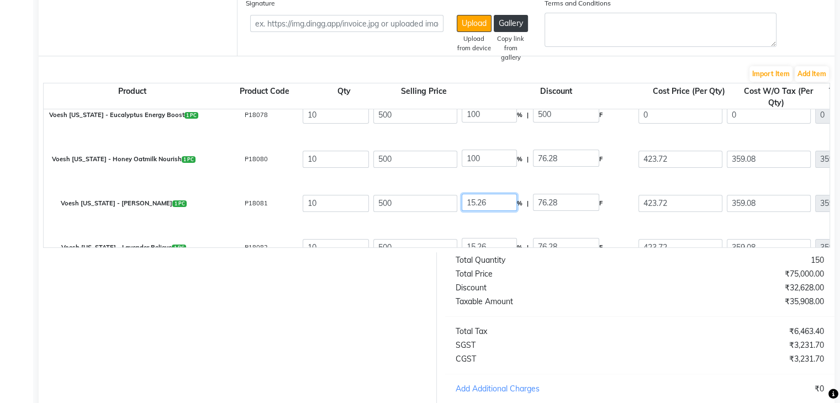
type input "500"
type input "0"
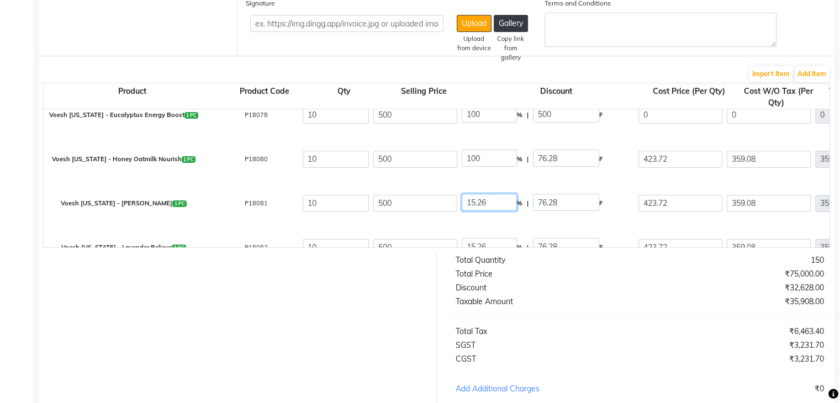
type input "0"
click at [473, 206] on input "15.26" at bounding box center [489, 202] width 55 height 17
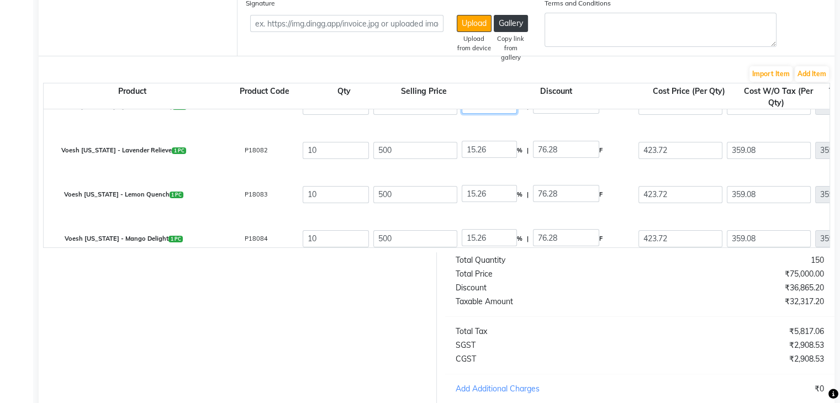
scroll to position [291, 0]
type input "100"
type input "500"
type input "0"
click at [474, 149] on input "15.26" at bounding box center [489, 148] width 55 height 17
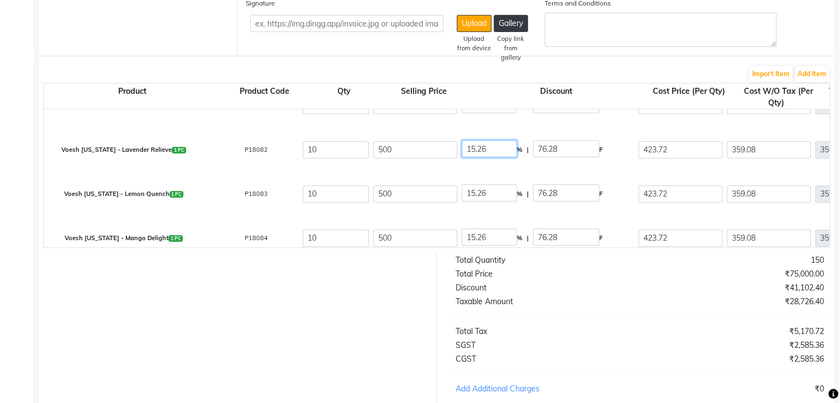
click at [474, 149] on input "15.26" at bounding box center [489, 148] width 55 height 17
click at [469, 191] on input "15.26" at bounding box center [489, 192] width 55 height 17
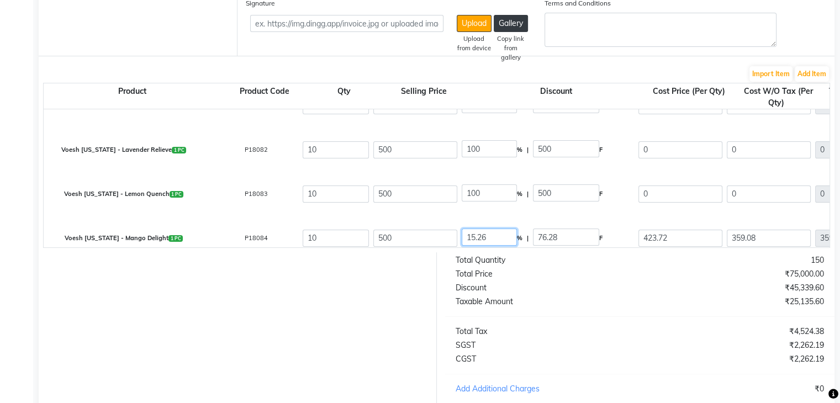
click at [479, 236] on input "15.26" at bounding box center [489, 237] width 55 height 17
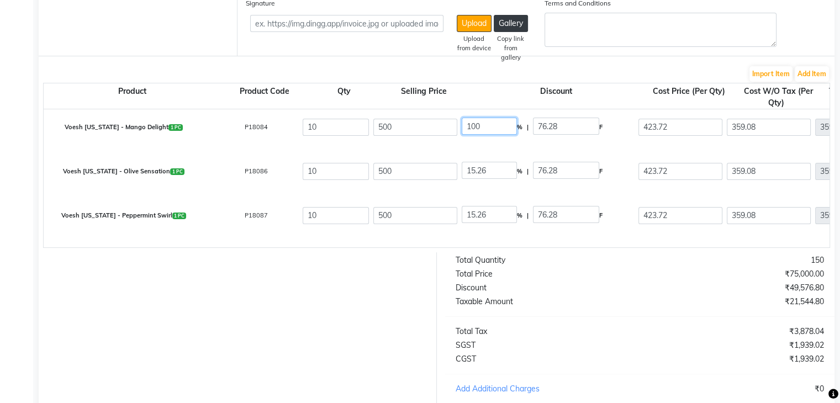
scroll to position [403, 0]
click at [472, 165] on input "15.26" at bounding box center [489, 169] width 55 height 17
click at [474, 214] on input "15.26" at bounding box center [489, 213] width 55 height 17
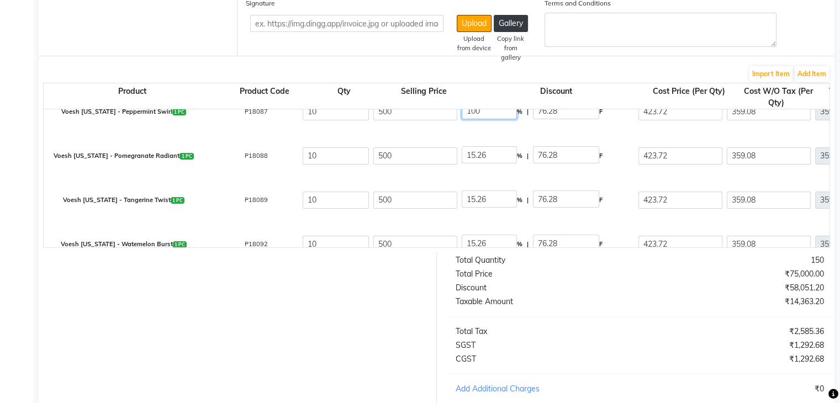
scroll to position [506, 0]
click at [473, 148] on input "15.26" at bounding box center [489, 154] width 55 height 17
click at [472, 201] on input "15.26" at bounding box center [489, 198] width 55 height 17
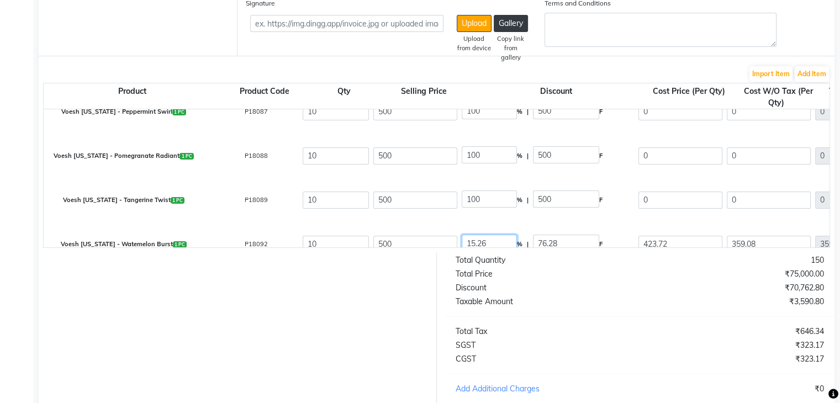
click at [475, 245] on input "15.26" at bounding box center [489, 243] width 55 height 17
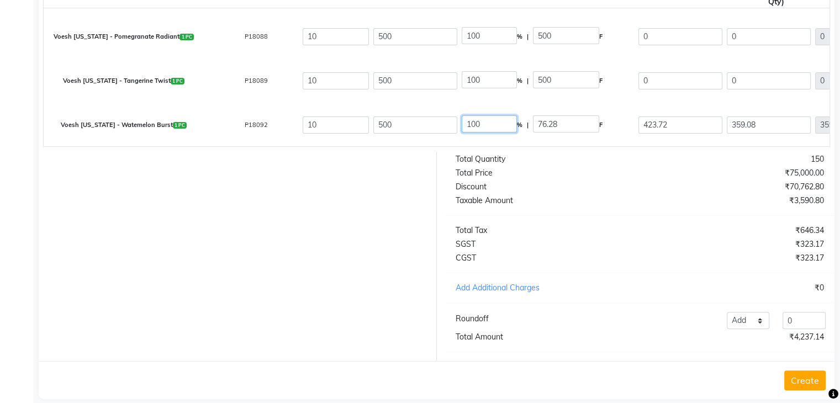
scroll to position [288, 0]
click at [596, 230] on div "Total Quantity 150 Total Price ₹75,000.00 Discount ₹75,000.00 Taxable Amount ₹0…" at bounding box center [640, 256] width 406 height 210
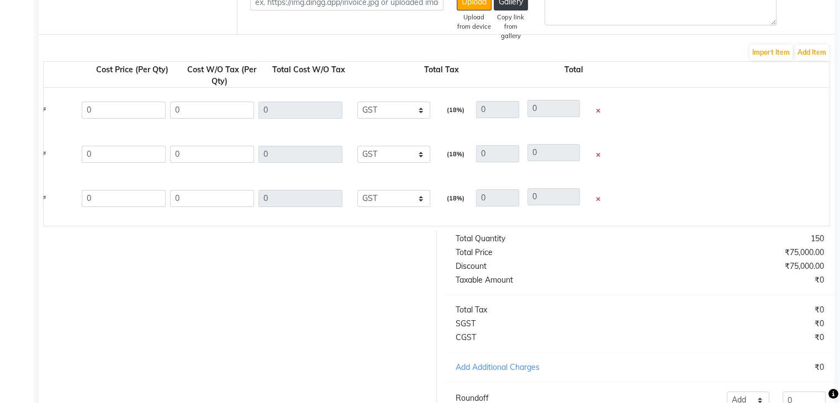
scroll to position [204, 0]
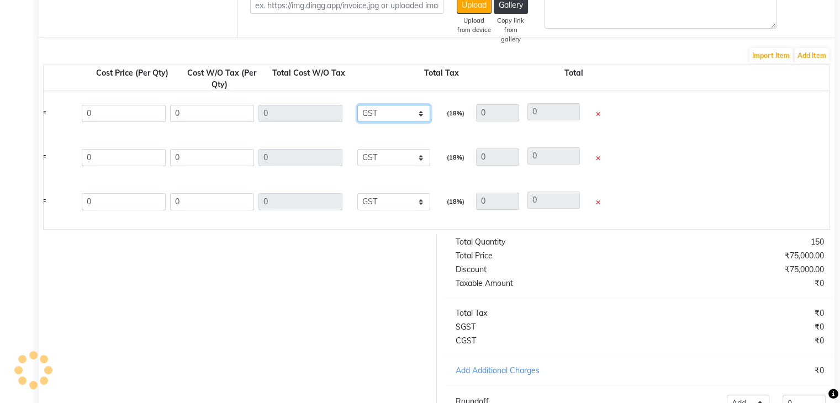
click at [394, 113] on select "None GST GST GST" at bounding box center [393, 113] width 73 height 17
click at [357, 106] on select "None GST GST GST" at bounding box center [393, 113] width 73 height 17
click at [396, 160] on select "None GST GST GST" at bounding box center [393, 157] width 73 height 17
click at [357, 150] on select "None GST GST GST" at bounding box center [393, 157] width 73 height 17
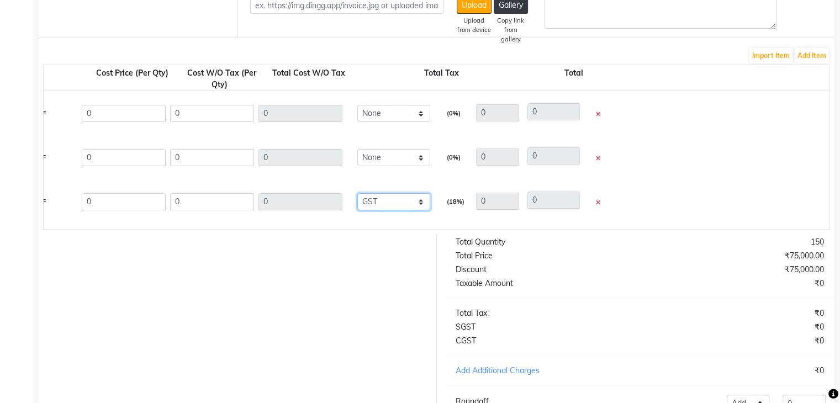
click at [391, 201] on select "None GST GST GST" at bounding box center [393, 201] width 73 height 17
click at [357, 194] on select "None GST GST GST" at bounding box center [393, 201] width 73 height 17
click at [555, 305] on div "Total Quantity 150 Total Price ₹75,000.00 Discount ₹75,000.00 Taxable Amount ₹0…" at bounding box center [640, 339] width 406 height 210
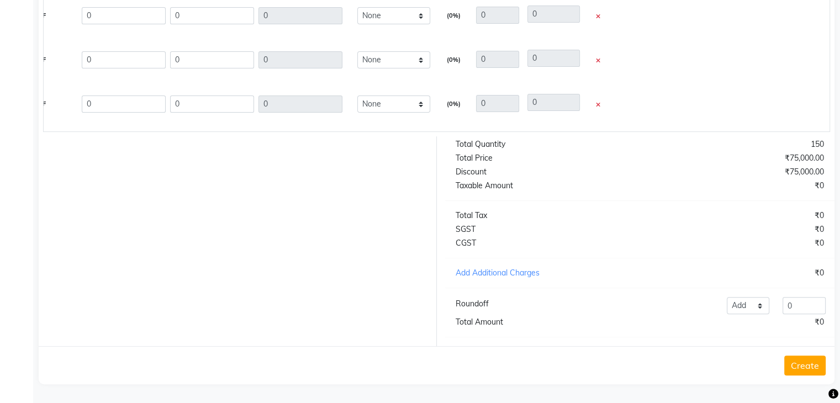
click at [799, 365] on button "Create" at bounding box center [804, 366] width 41 height 20
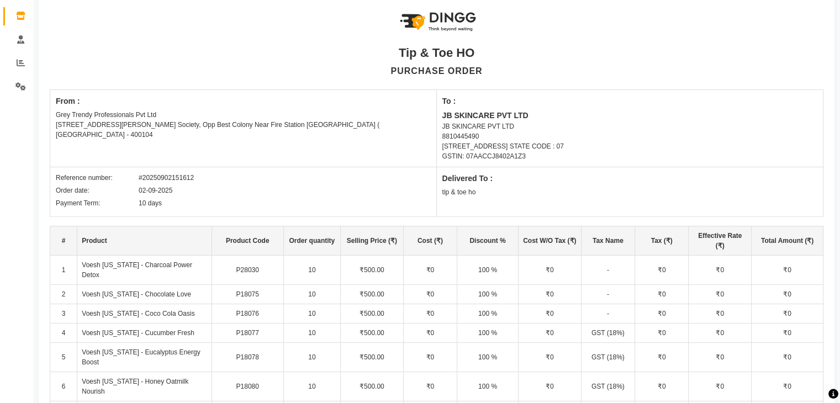
scroll to position [87, 0]
click at [729, 294] on td "₹0" at bounding box center [719, 294] width 63 height 19
